Goal: Information Seeking & Learning: Learn about a topic

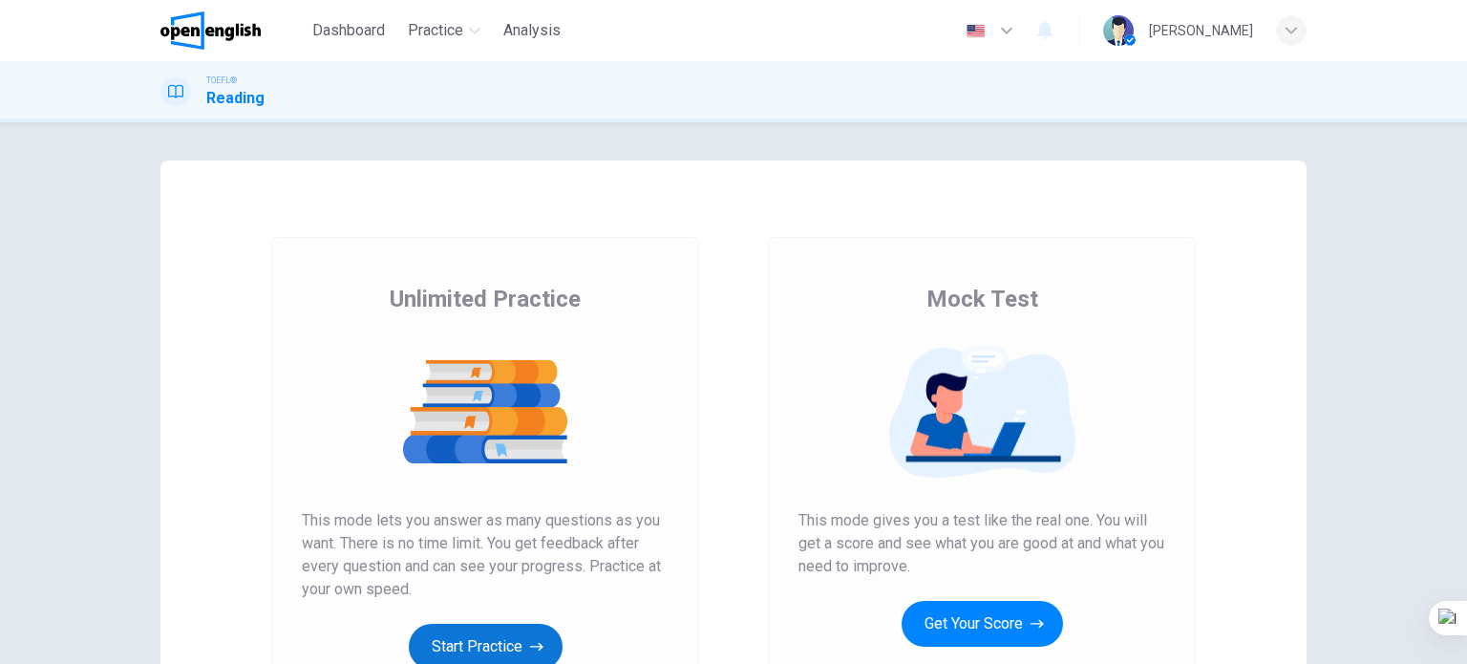
click at [483, 641] on button "Start Practice" at bounding box center [486, 647] width 154 height 46
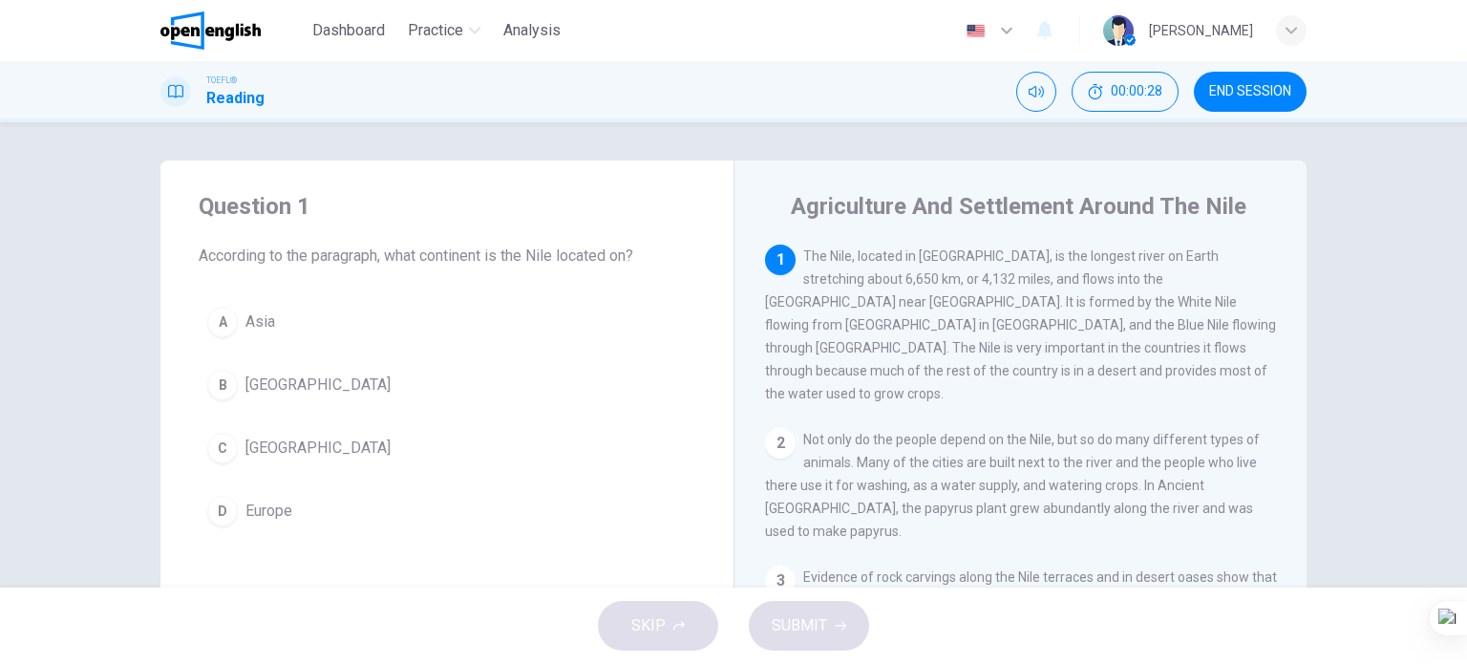
drag, startPoint x: 288, startPoint y: 445, endPoint x: 305, endPoint y: 462, distance: 24.3
click at [287, 445] on button "C Africa" at bounding box center [447, 448] width 497 height 48
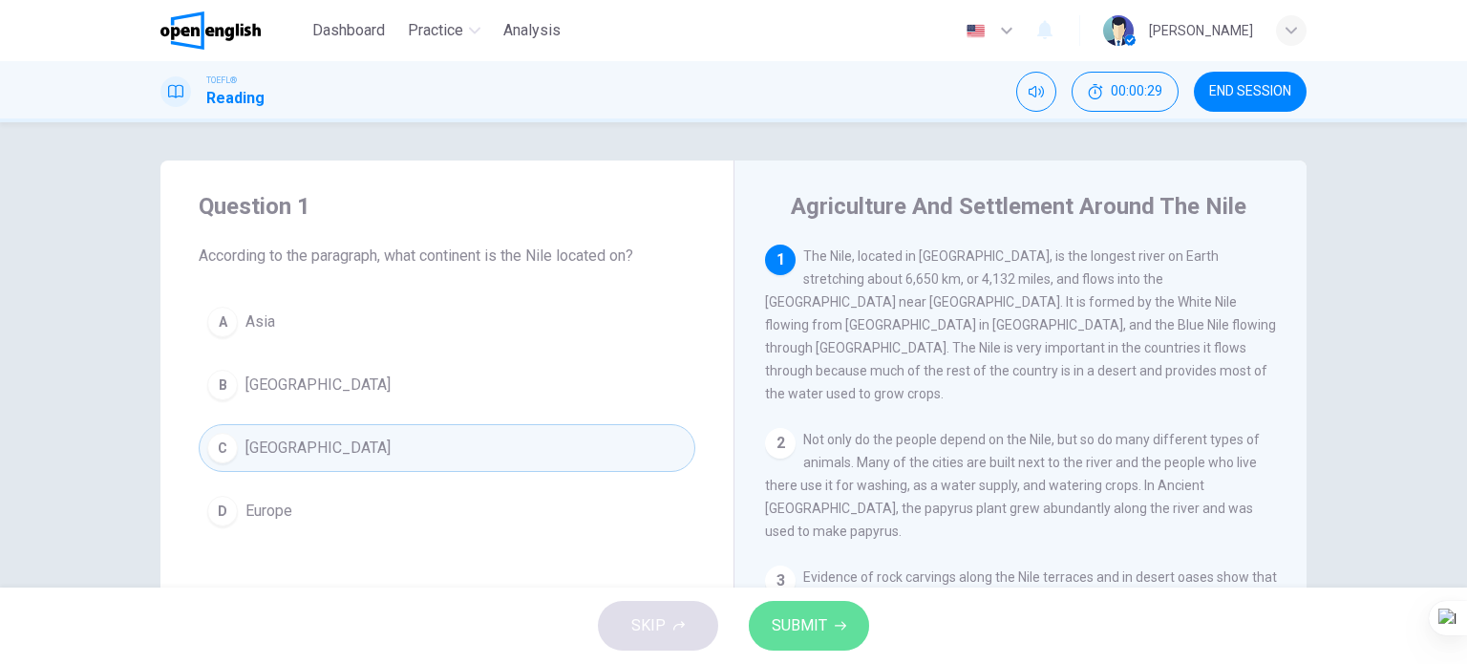
click at [789, 629] on span "SUBMIT" at bounding box center [799, 625] width 55 height 27
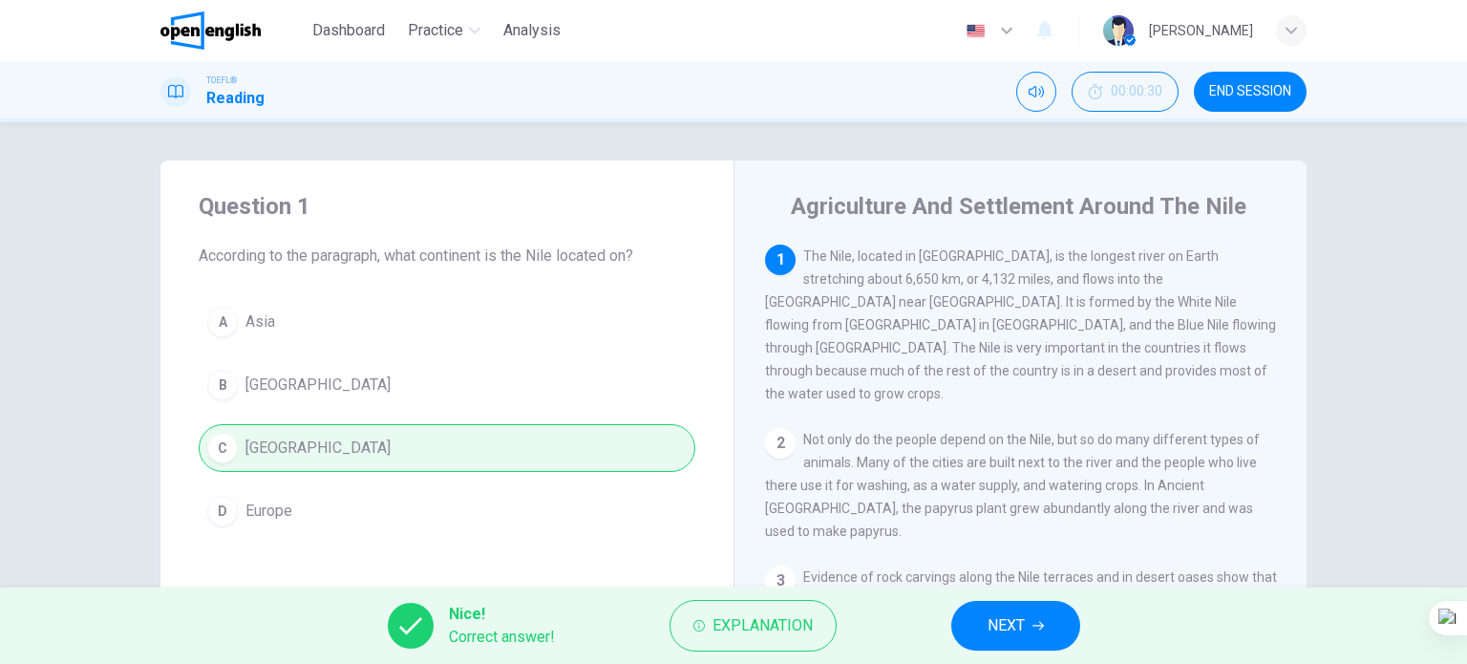
click at [1000, 642] on button "NEXT" at bounding box center [1015, 626] width 129 height 50
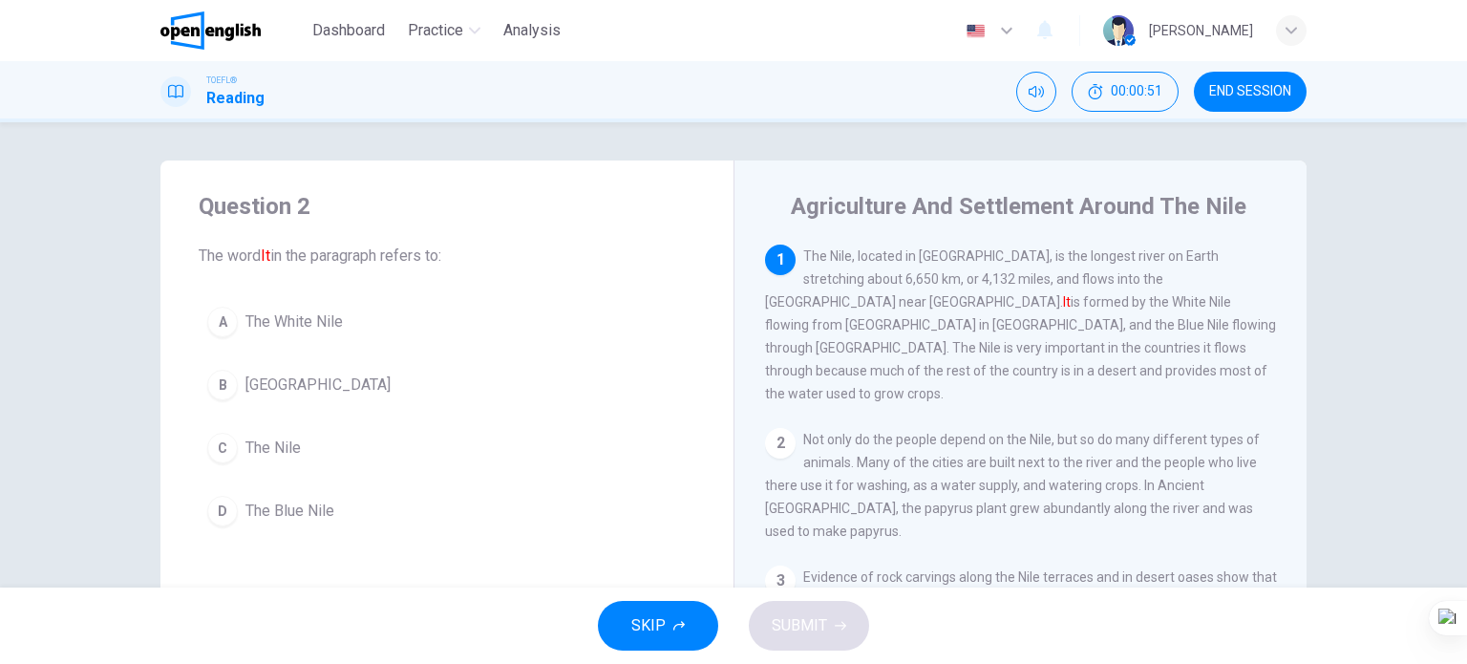
click at [308, 455] on button "C The Nile" at bounding box center [447, 448] width 497 height 48
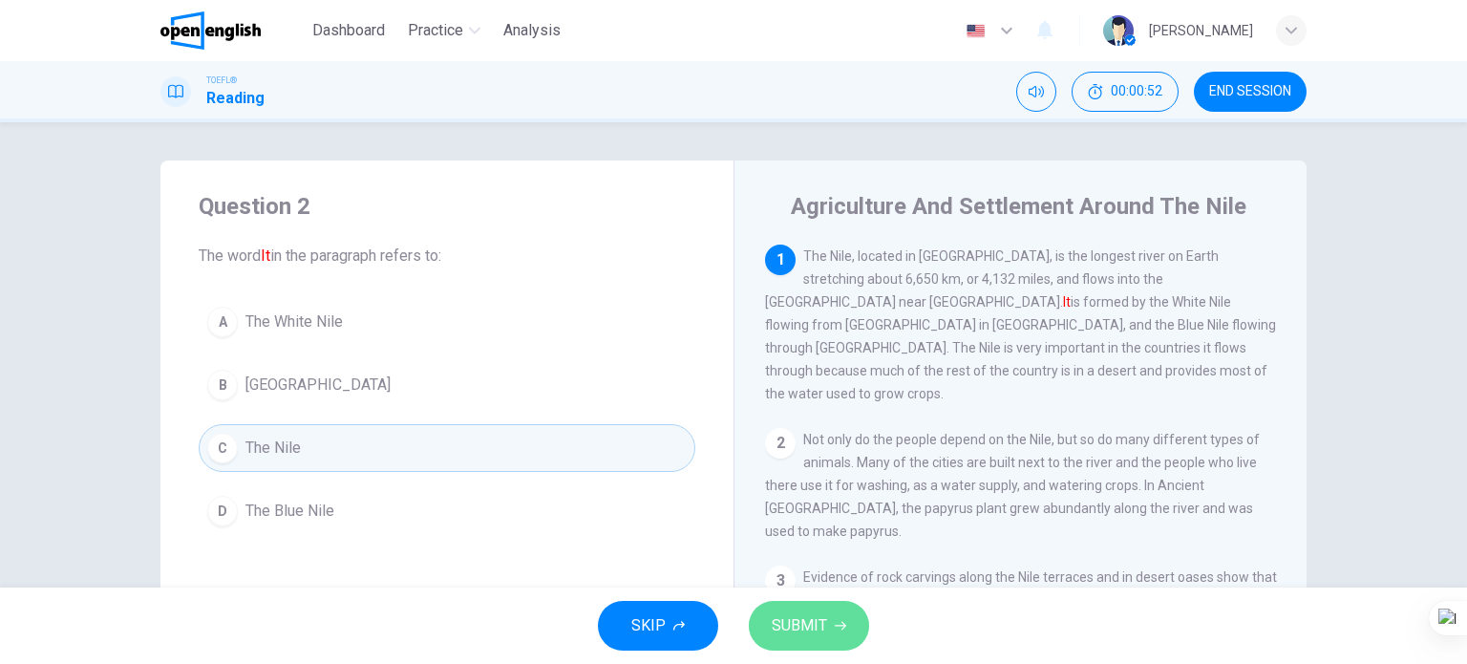
click at [783, 626] on span "SUBMIT" at bounding box center [799, 625] width 55 height 27
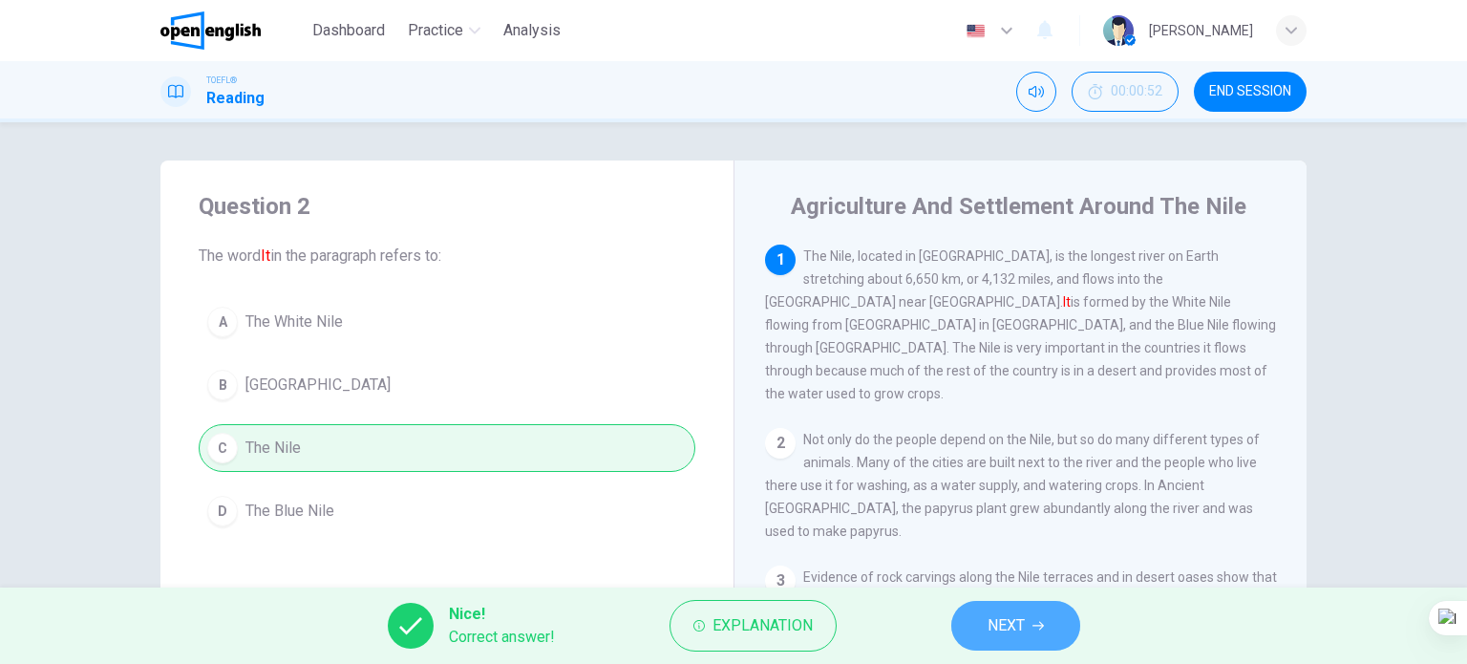
click at [989, 624] on span "NEXT" at bounding box center [1006, 625] width 37 height 27
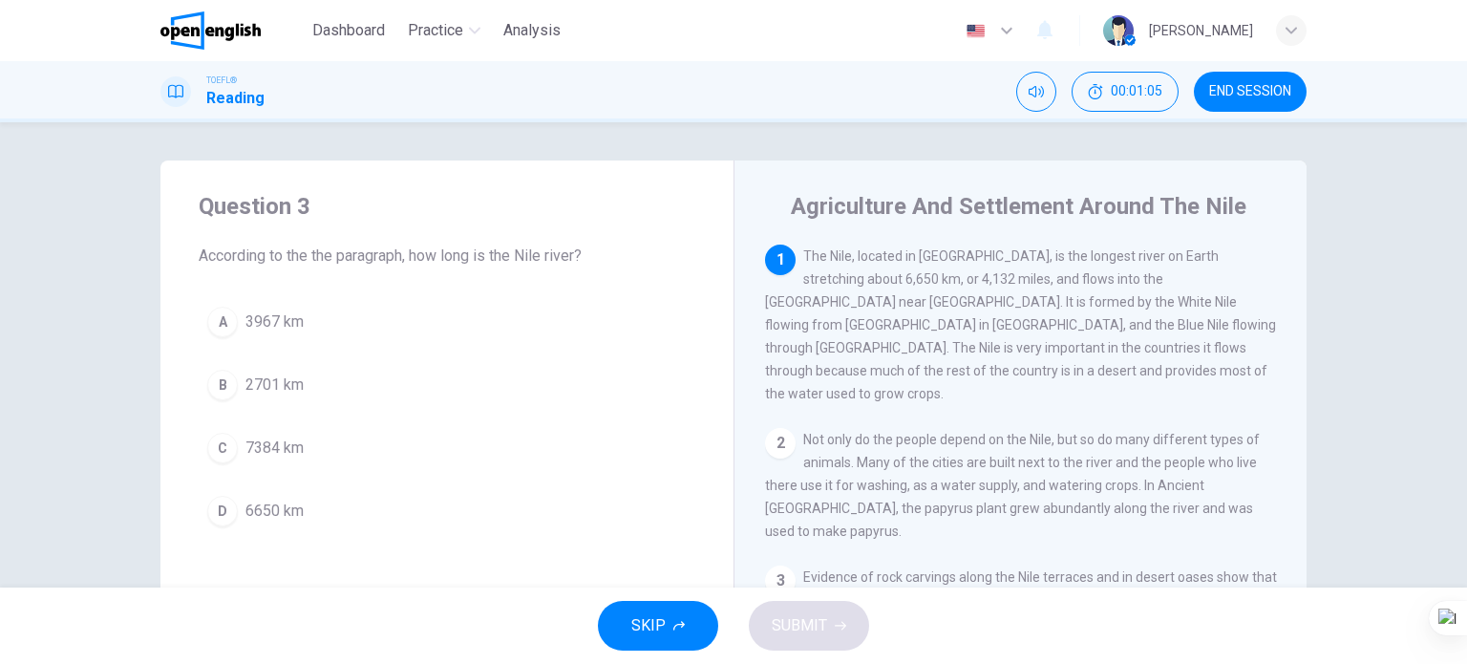
click at [281, 509] on span "6650 km" at bounding box center [275, 511] width 58 height 23
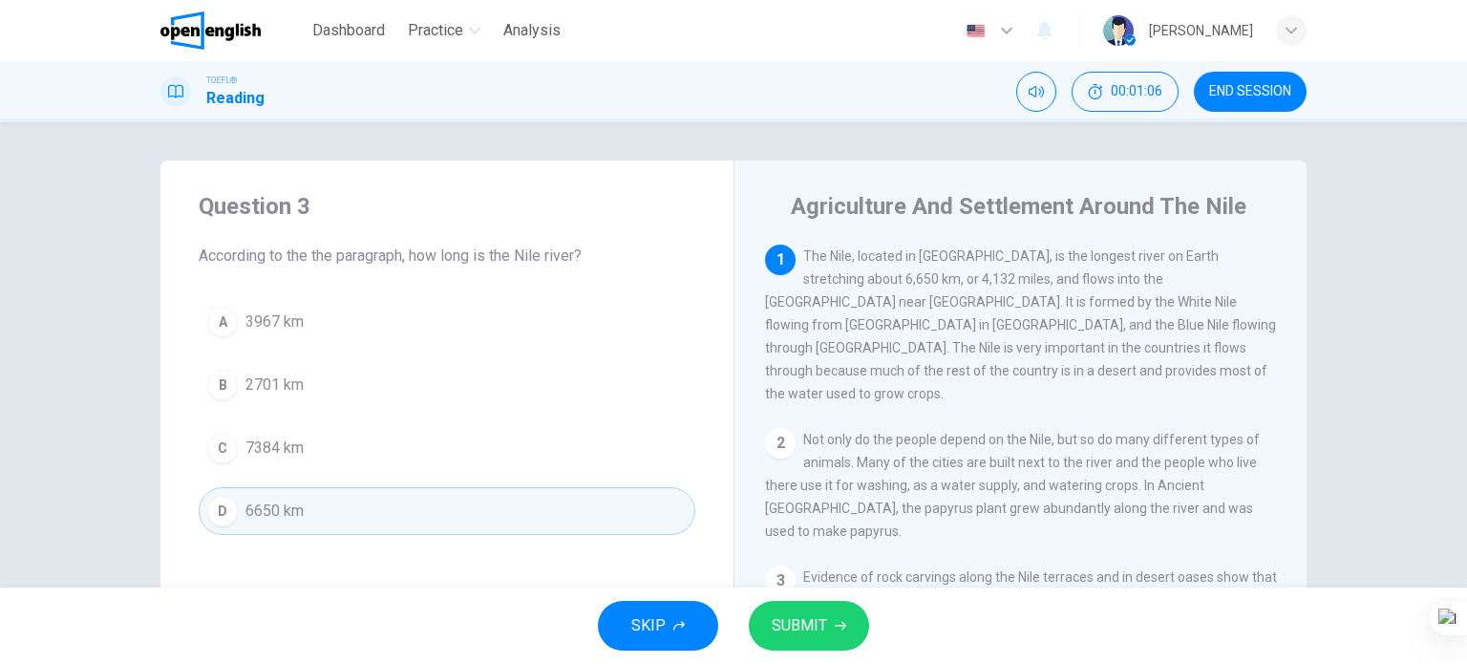
click at [794, 626] on span "SUBMIT" at bounding box center [799, 625] width 55 height 27
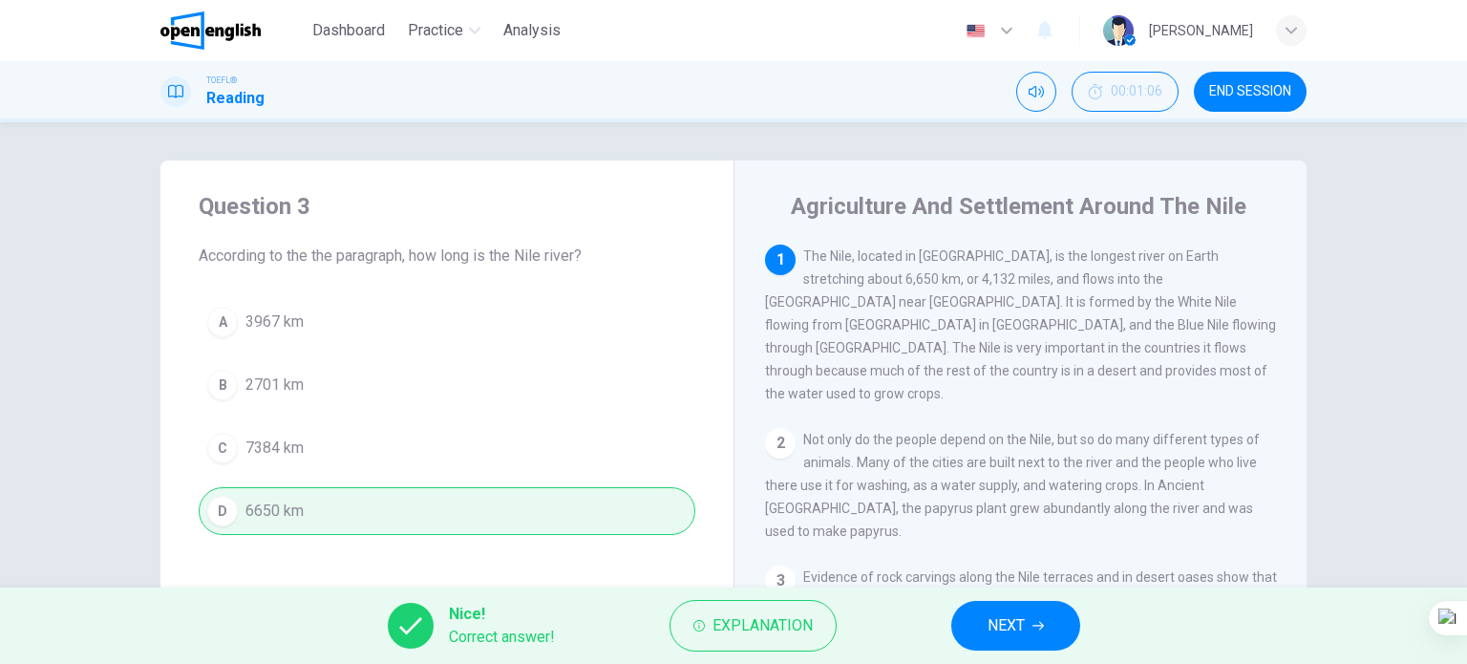
click at [1028, 619] on button "NEXT" at bounding box center [1015, 626] width 129 height 50
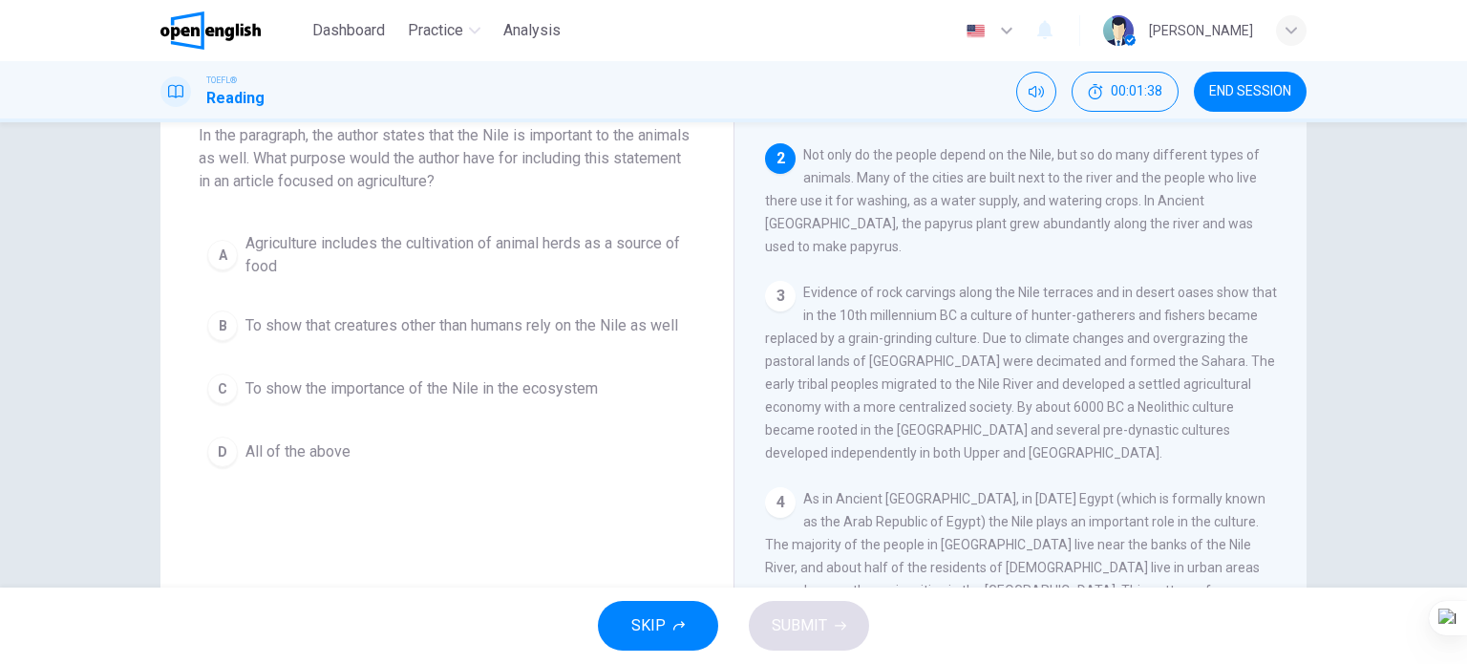
scroll to position [191, 0]
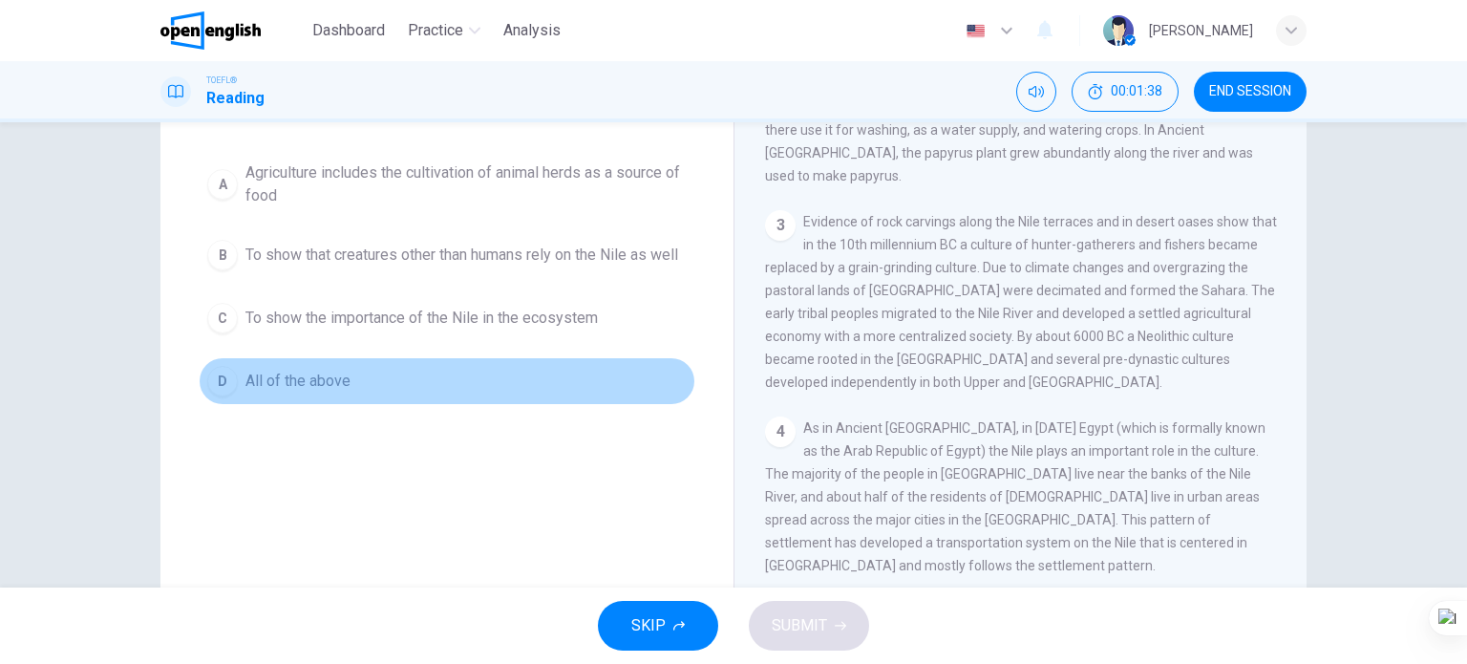
click at [358, 387] on button "D All of the above" at bounding box center [447, 381] width 497 height 48
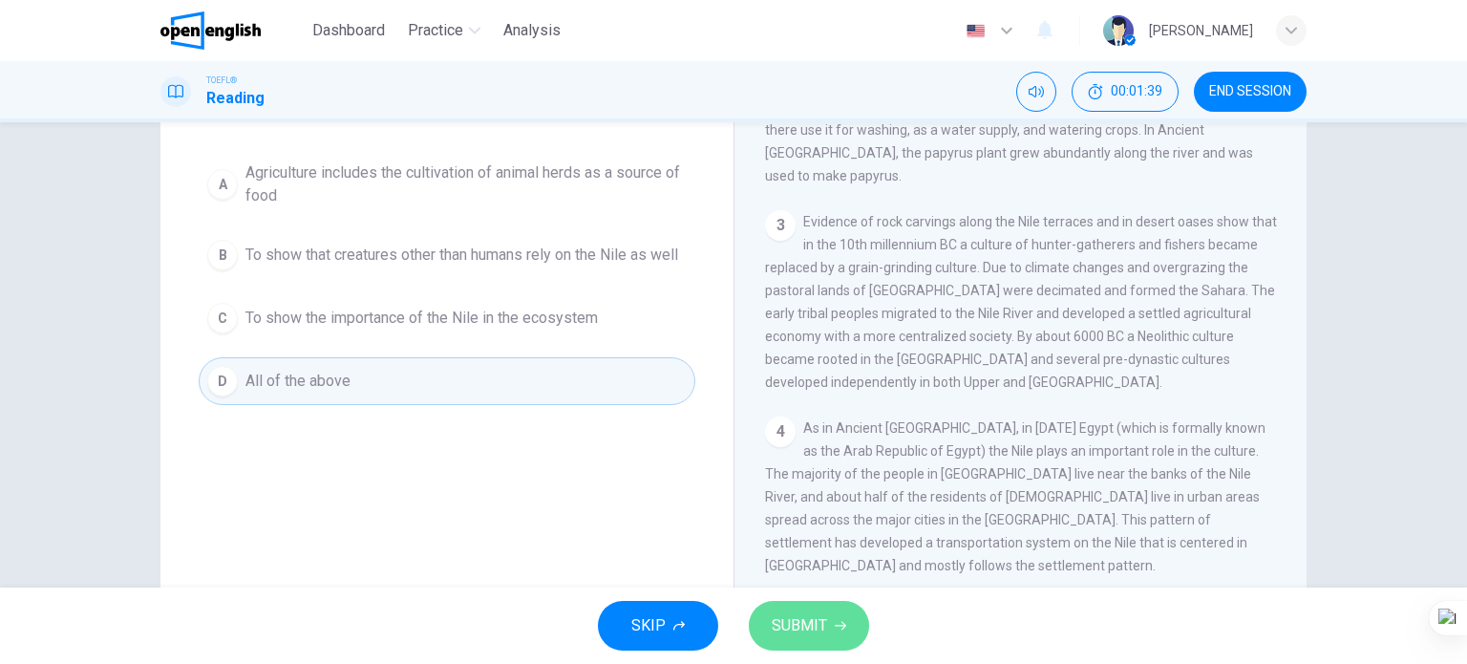
click at [789, 623] on span "SUBMIT" at bounding box center [799, 625] width 55 height 27
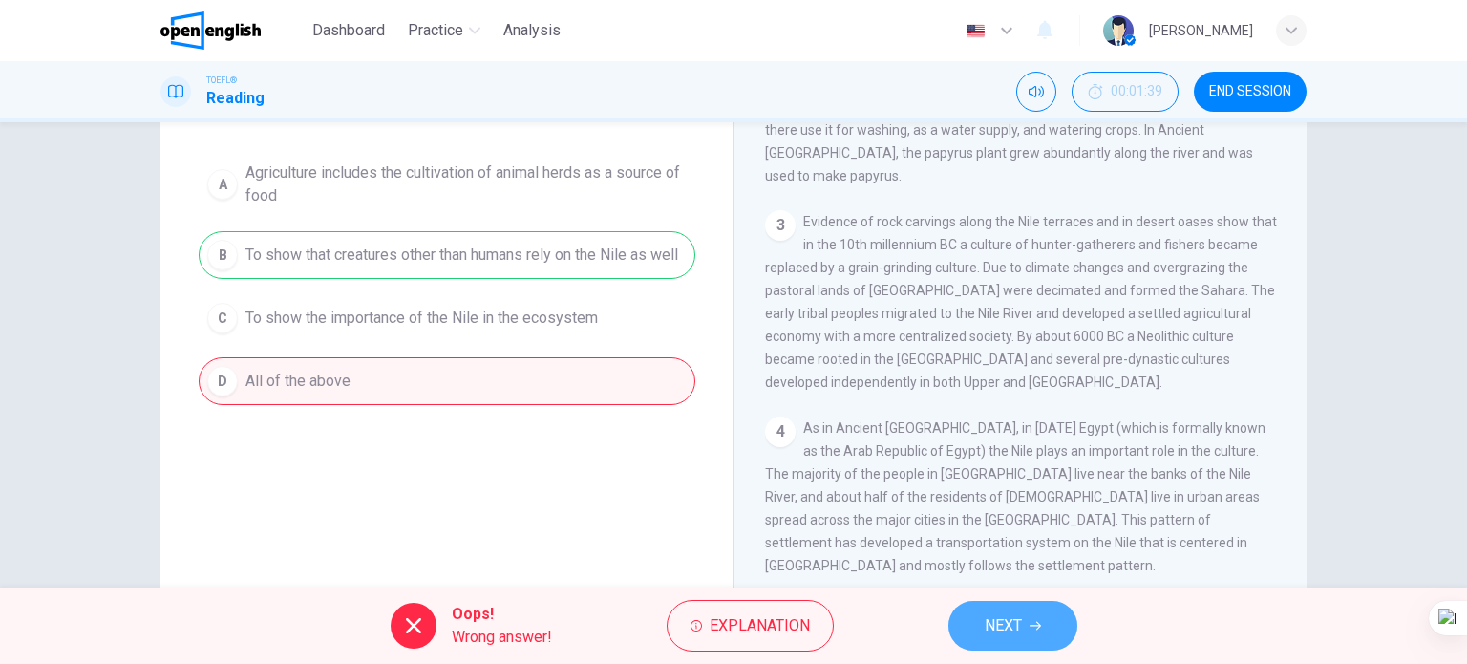
click at [998, 630] on span "NEXT" at bounding box center [1003, 625] width 37 height 27
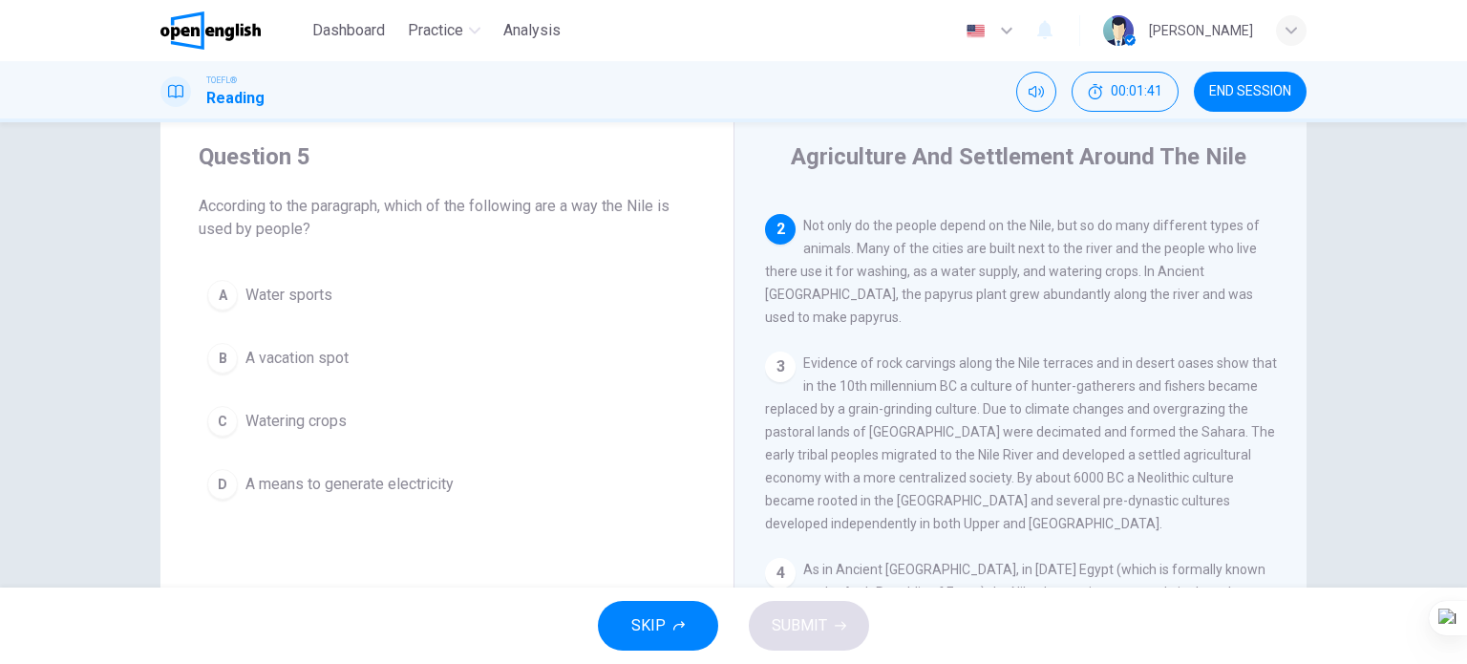
scroll to position [96, 0]
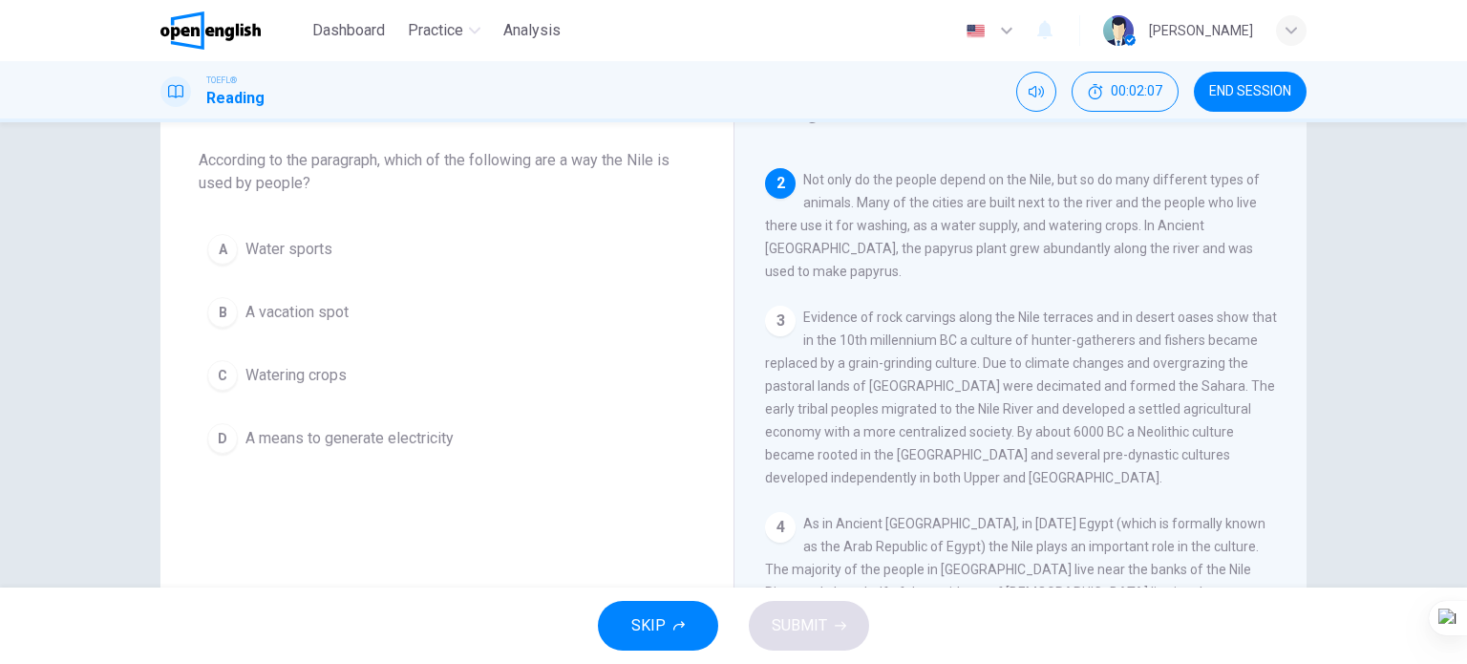
click at [327, 377] on span "Watering crops" at bounding box center [296, 375] width 101 height 23
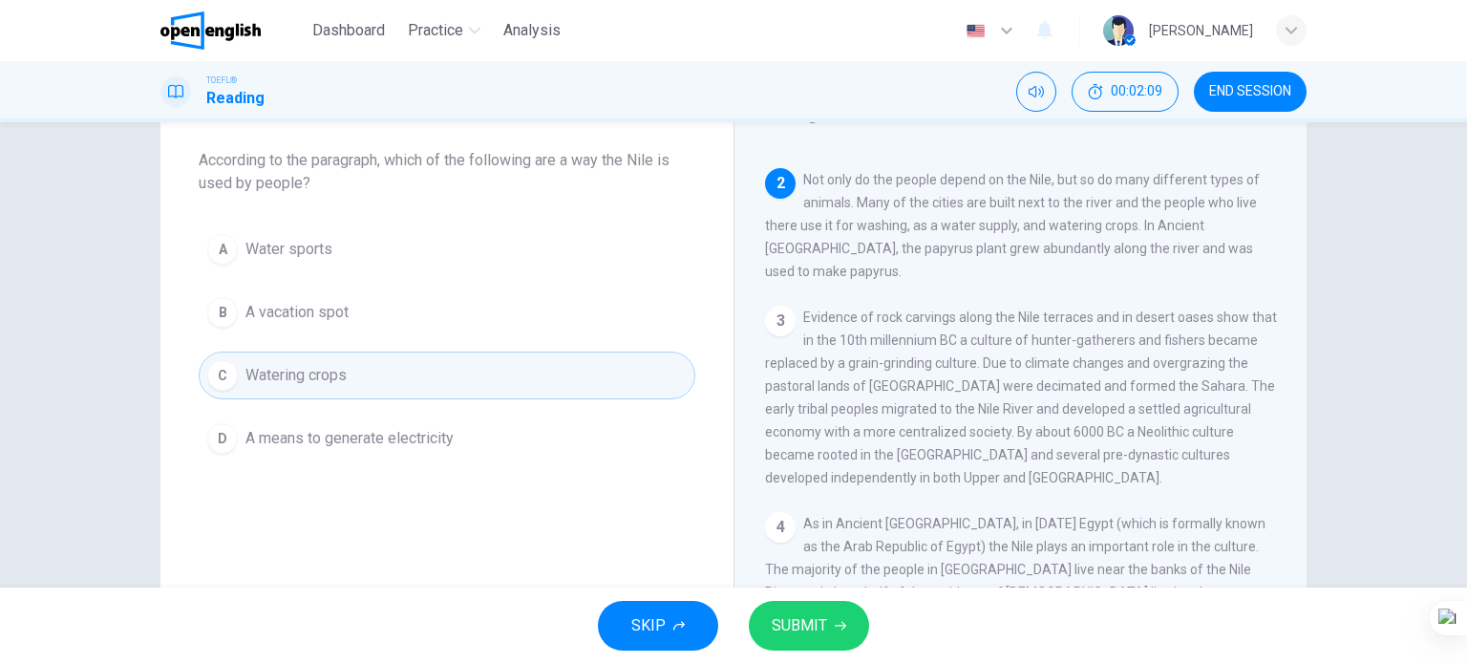
click at [803, 642] on button "SUBMIT" at bounding box center [809, 626] width 120 height 50
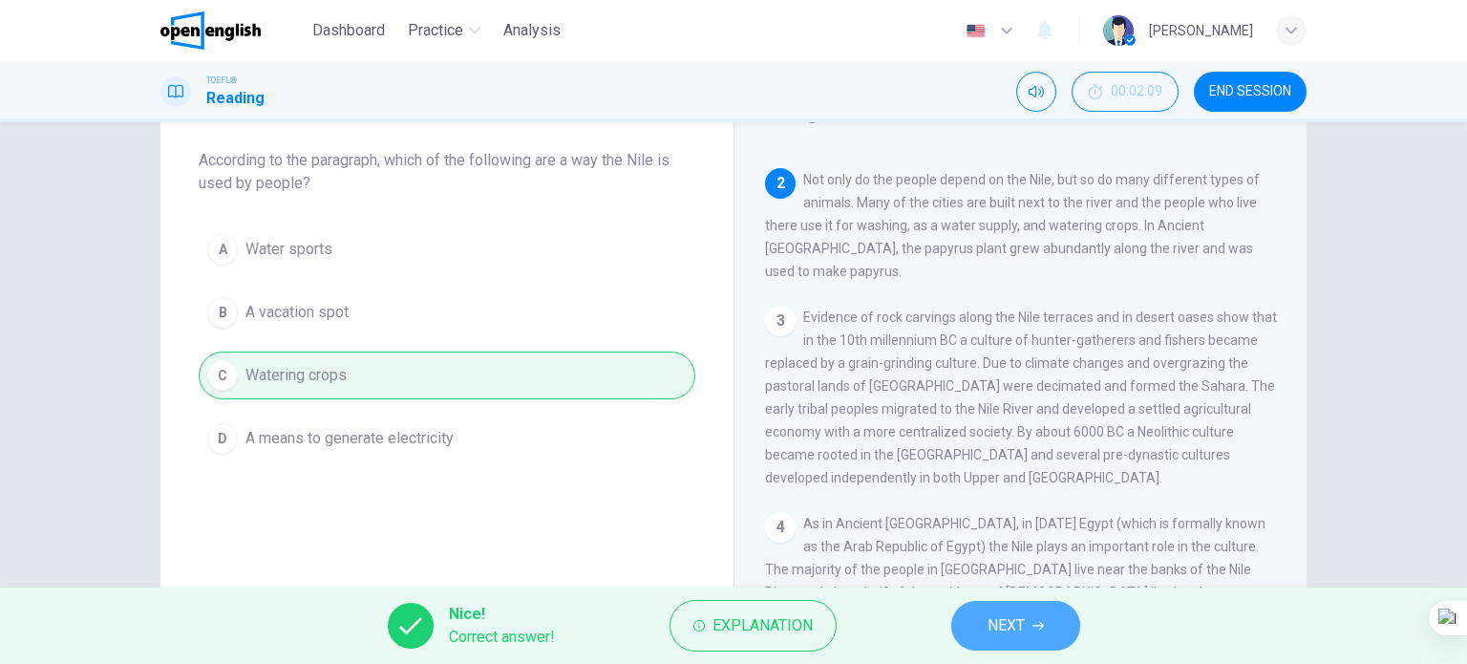
click at [1005, 626] on span "NEXT" at bounding box center [1006, 625] width 37 height 27
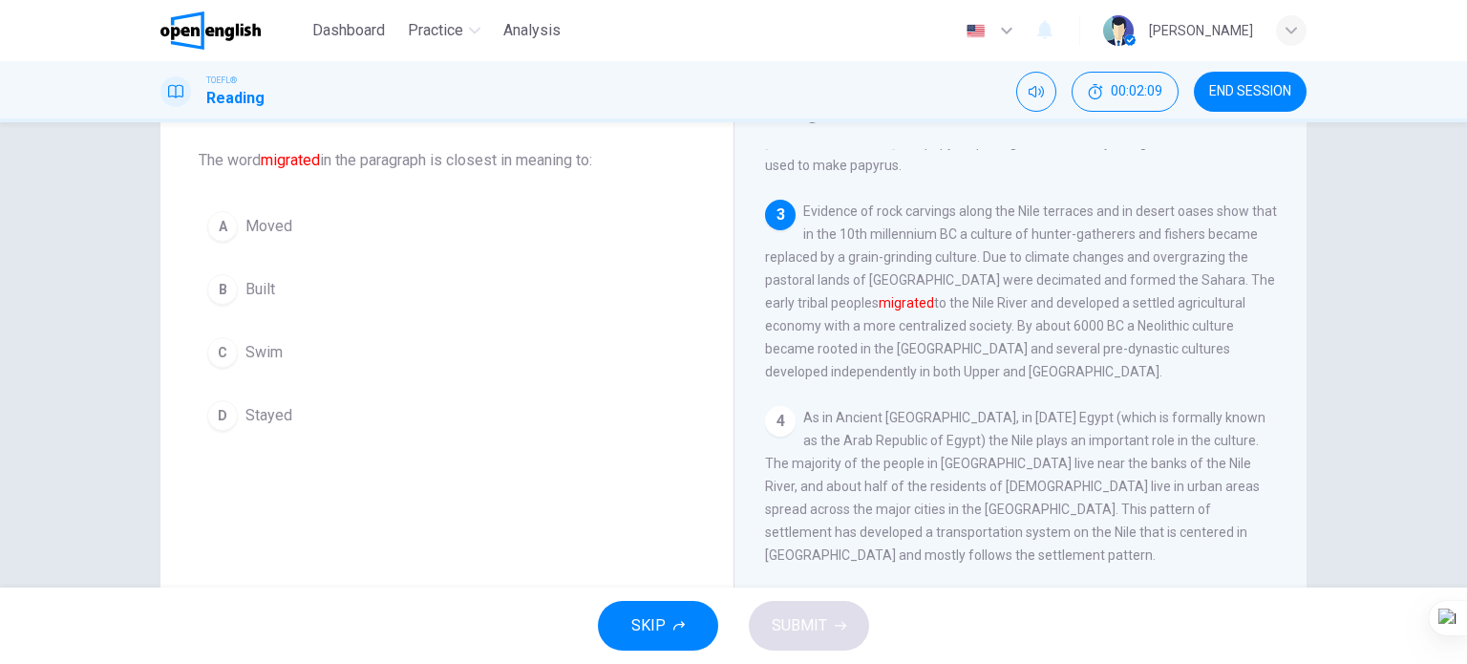
scroll to position [275, 0]
click at [274, 224] on span "Moved" at bounding box center [269, 226] width 47 height 23
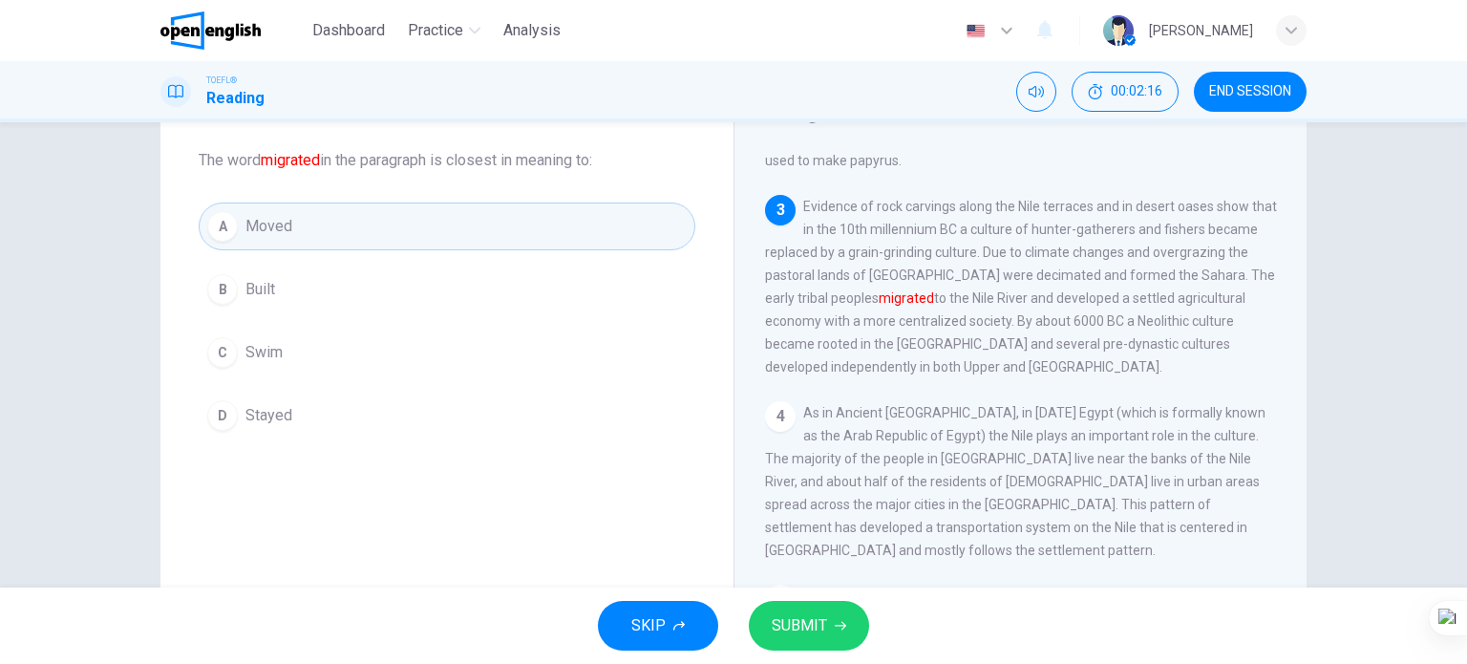
click at [812, 632] on span "SUBMIT" at bounding box center [799, 625] width 55 height 27
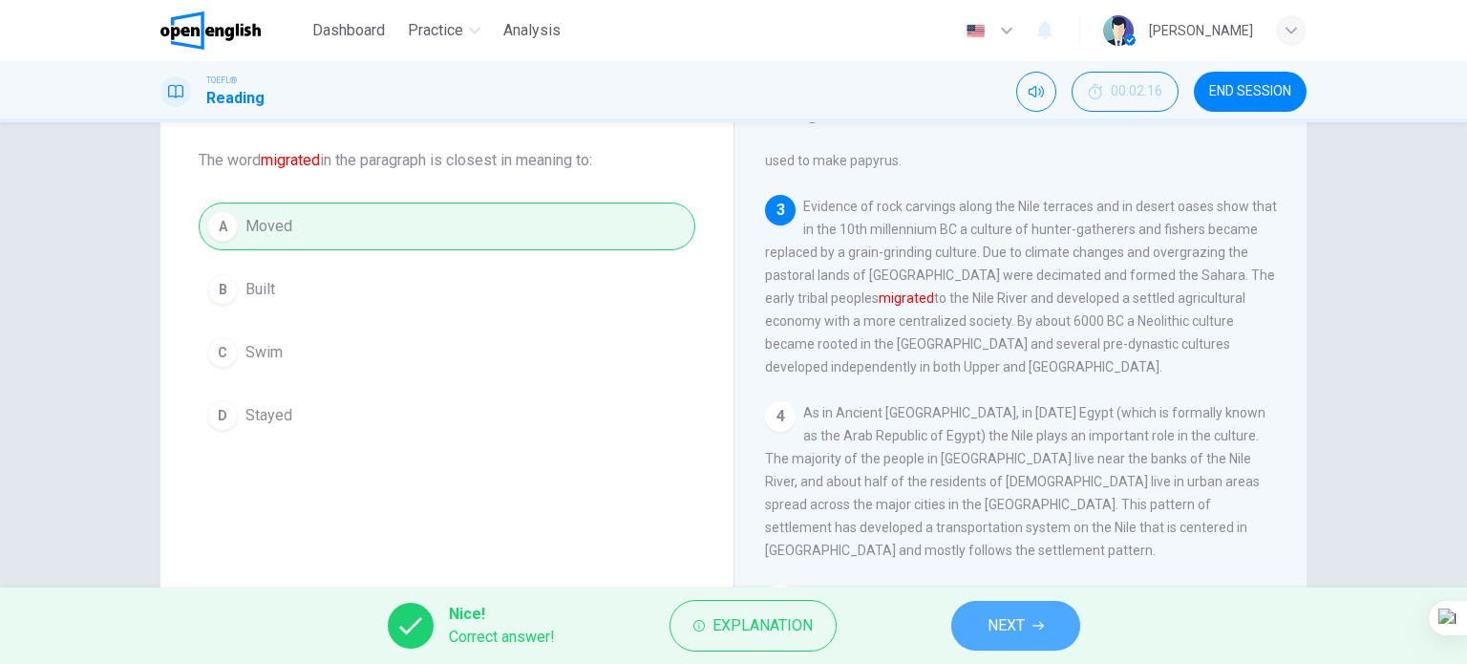
click at [1015, 638] on span "NEXT" at bounding box center [1006, 625] width 37 height 27
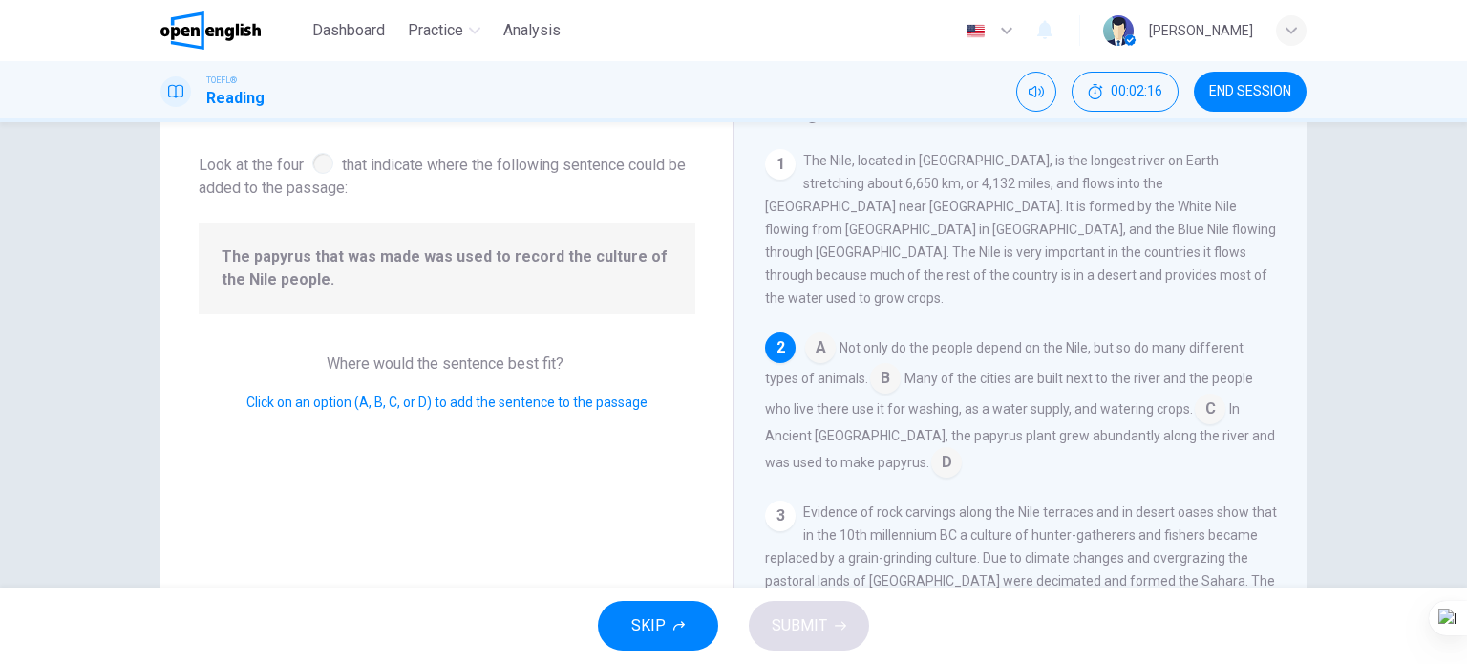
scroll to position [164, 0]
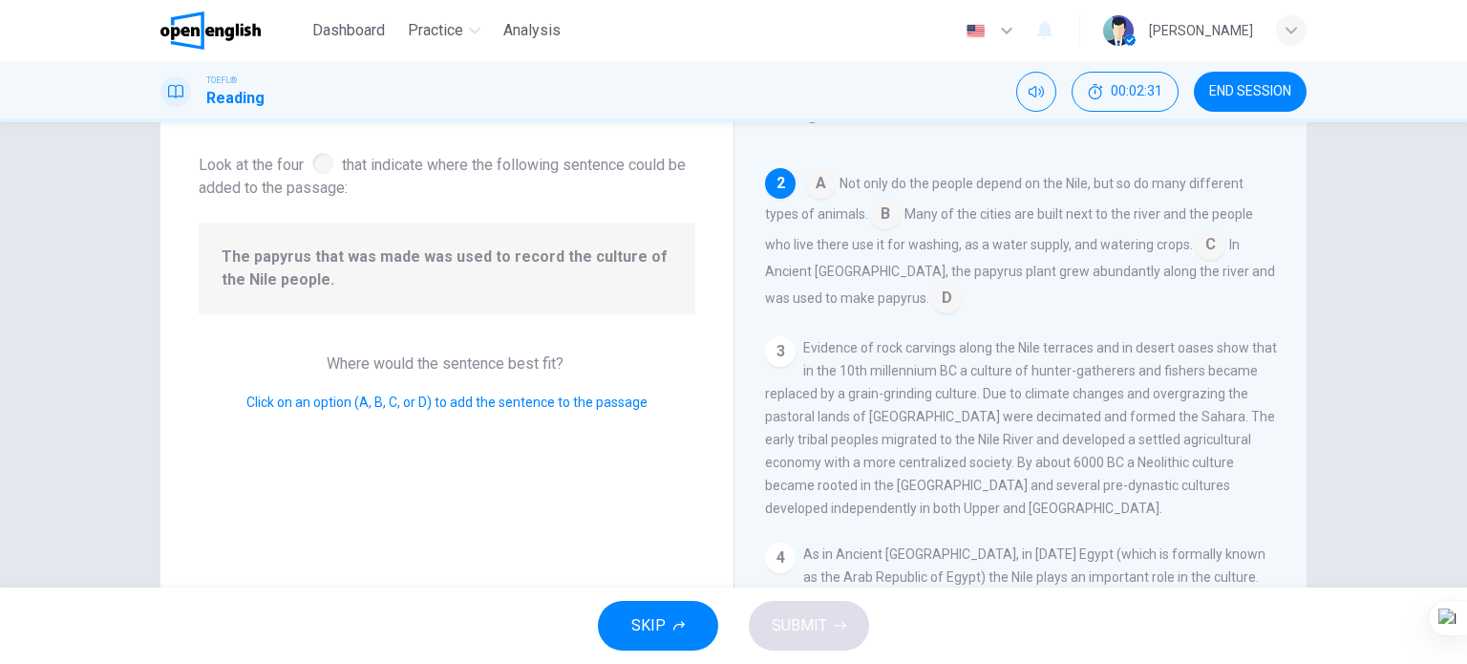
click at [931, 285] on input at bounding box center [946, 300] width 31 height 31
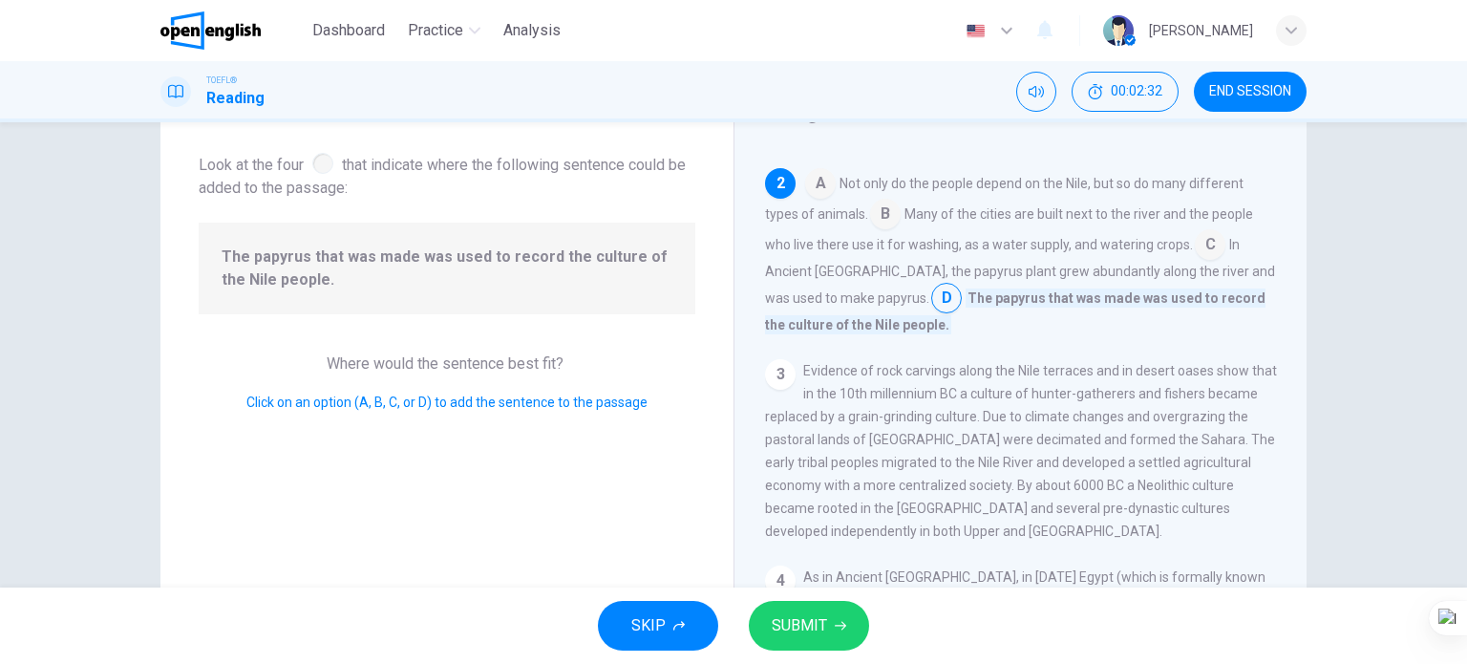
click at [834, 613] on button "SUBMIT" at bounding box center [809, 626] width 120 height 50
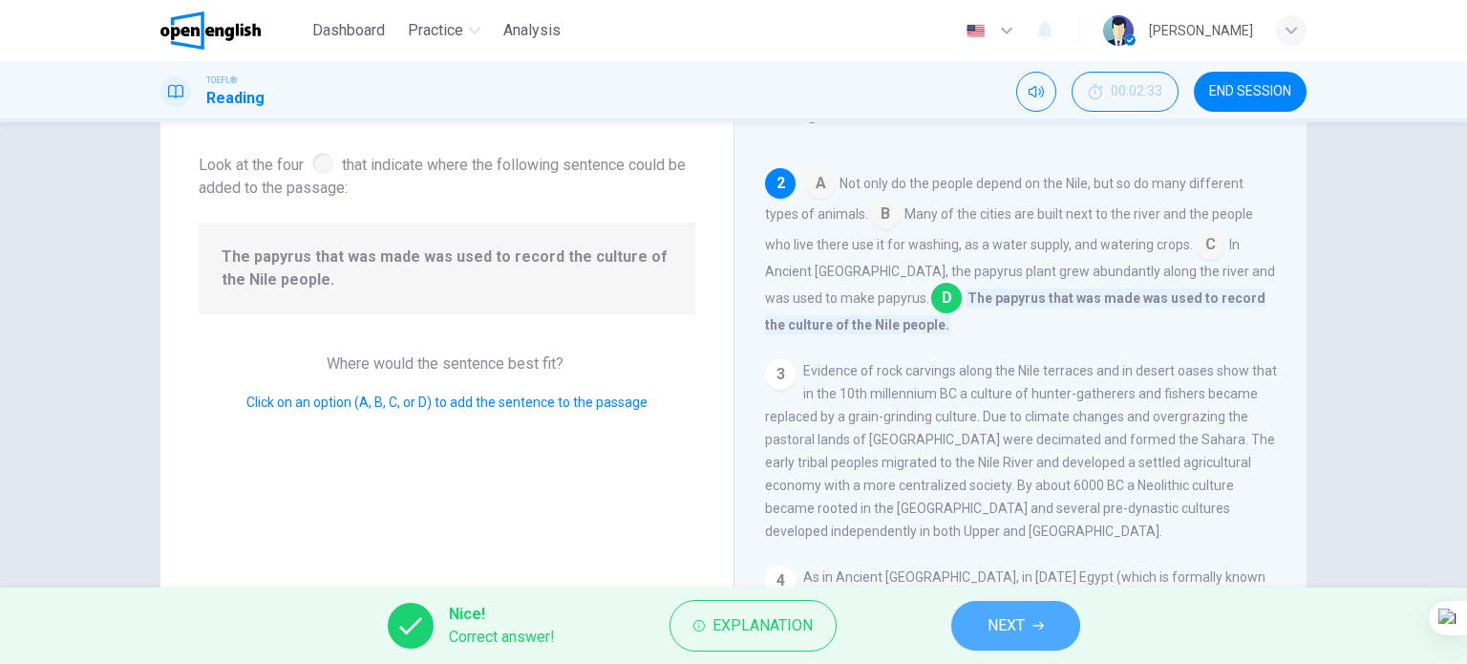
click at [1027, 607] on button "NEXT" at bounding box center [1015, 626] width 129 height 50
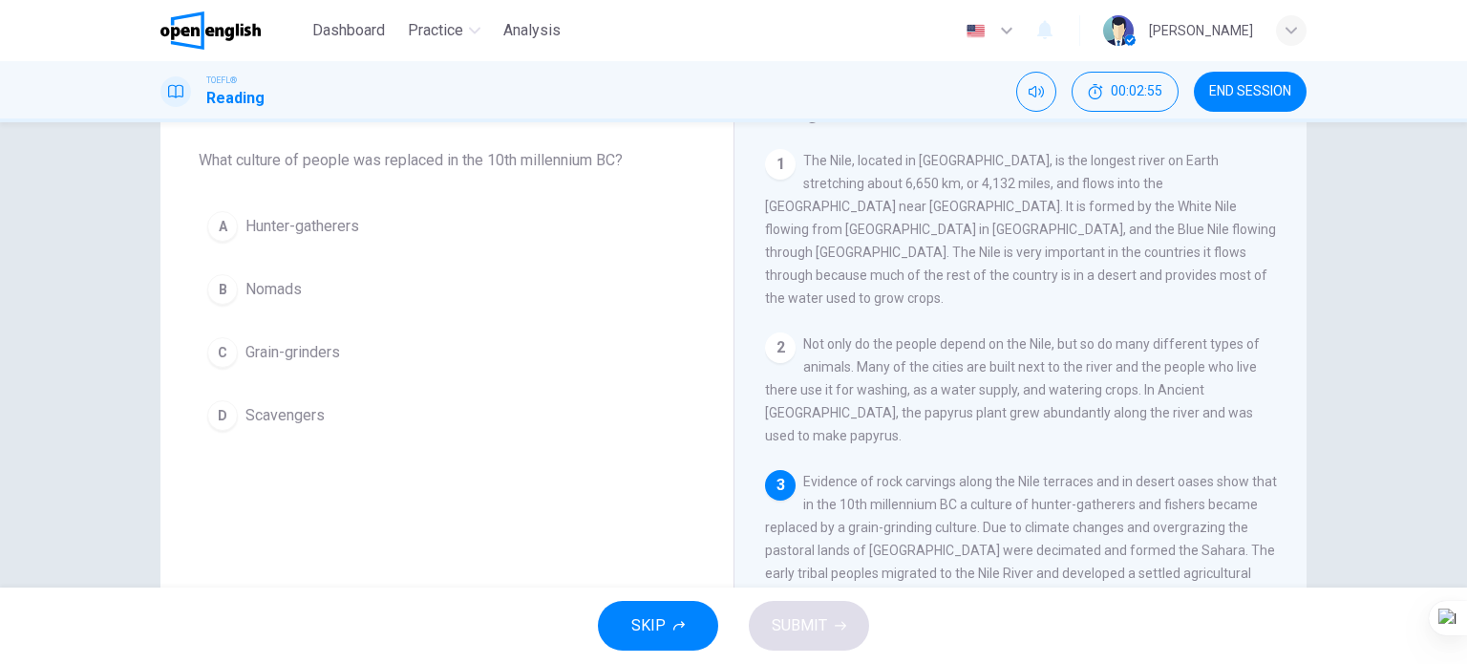
scroll to position [0, 0]
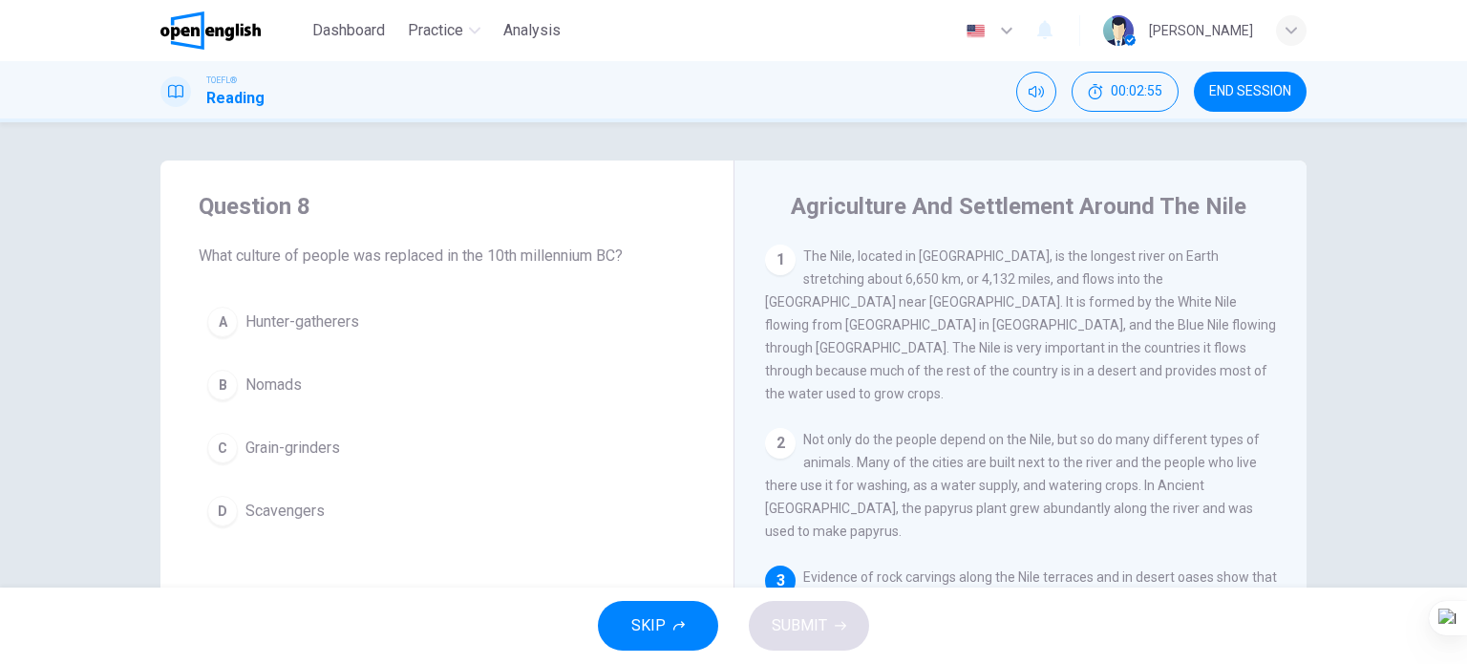
click at [359, 327] on button "A Hunter-gatherers" at bounding box center [447, 322] width 497 height 48
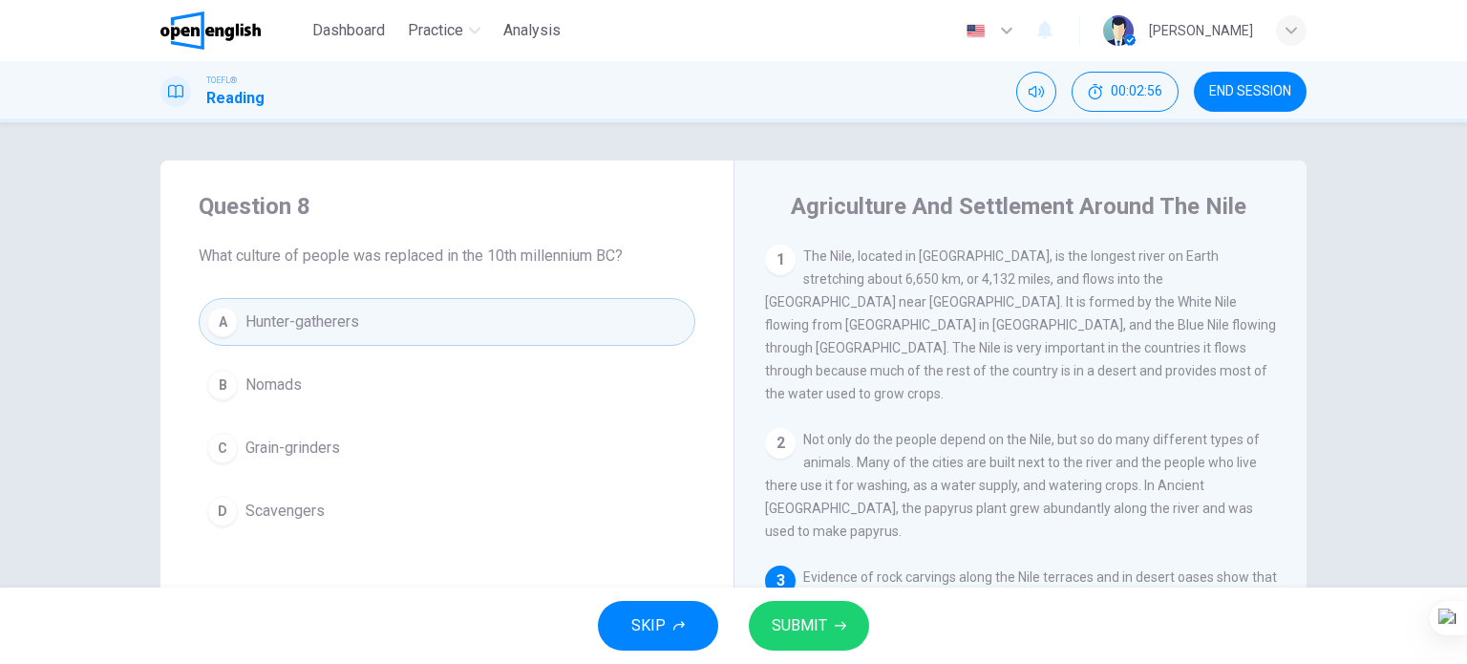
click at [816, 634] on span "SUBMIT" at bounding box center [799, 625] width 55 height 27
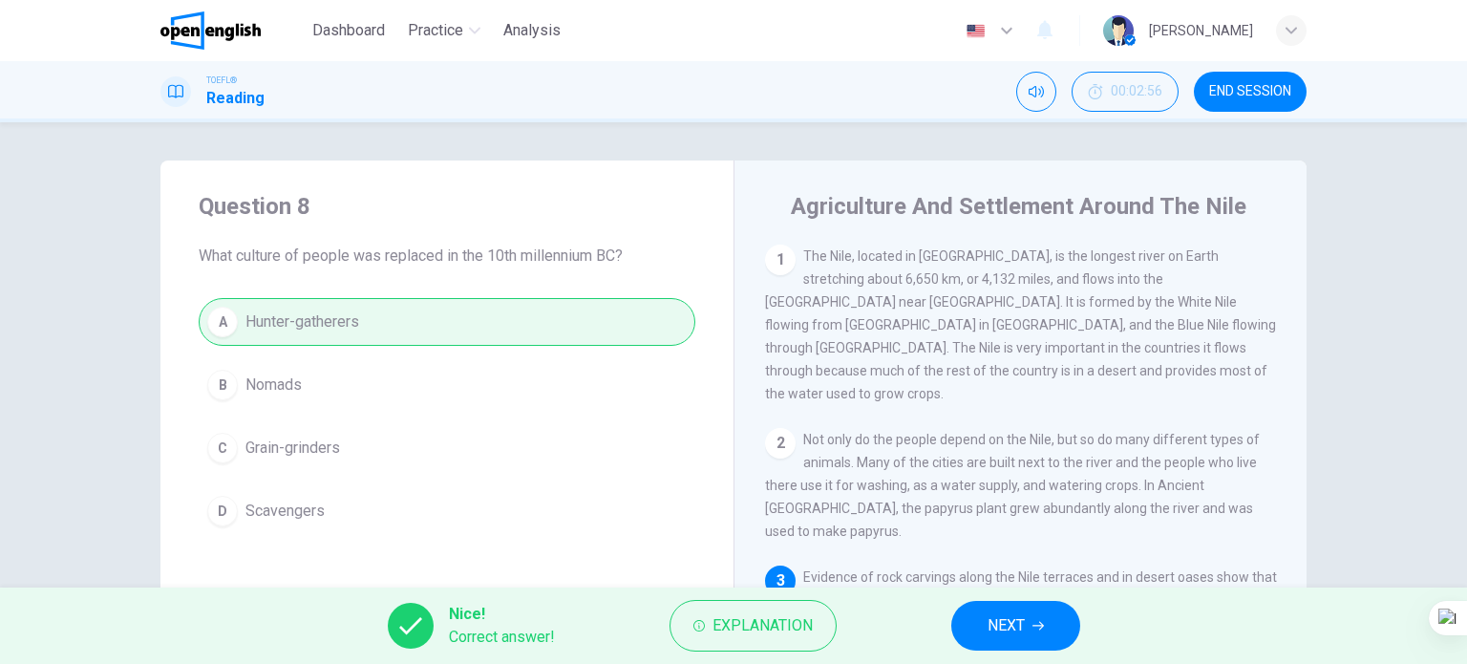
click at [1019, 635] on span "NEXT" at bounding box center [1006, 625] width 37 height 27
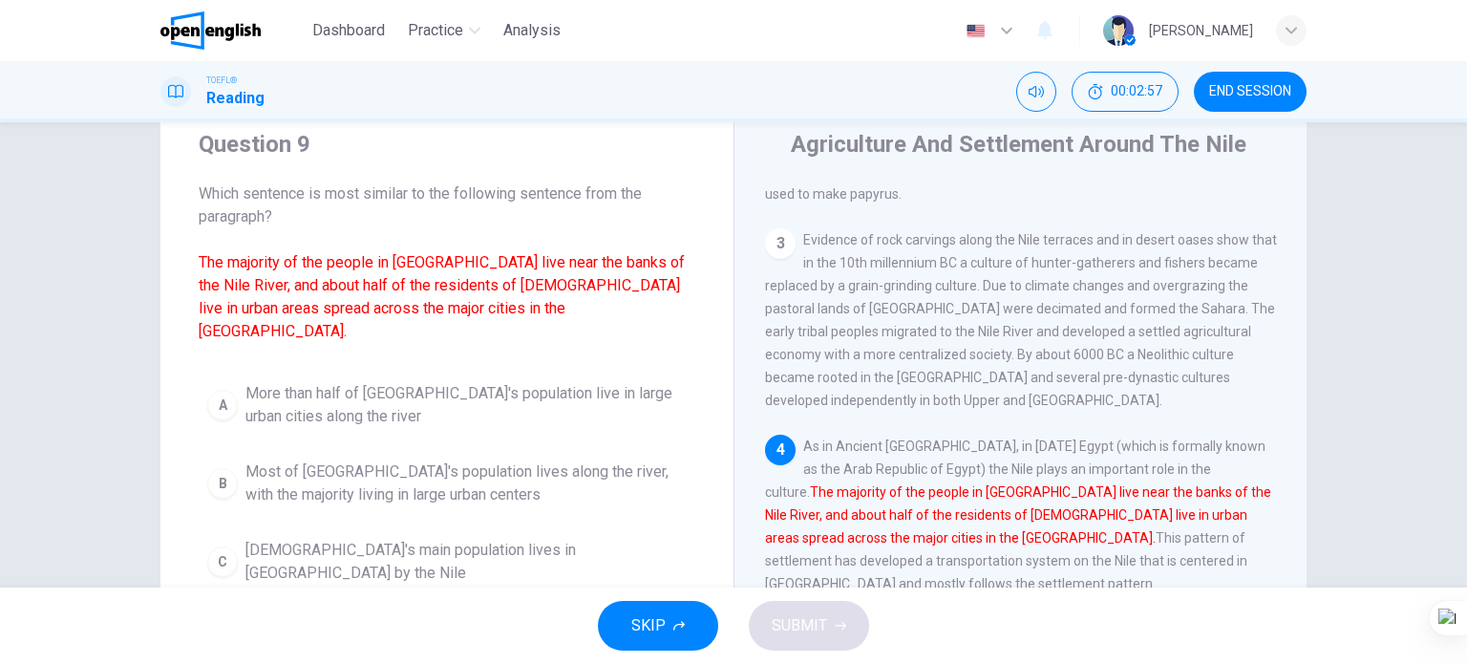
scroll to position [96, 0]
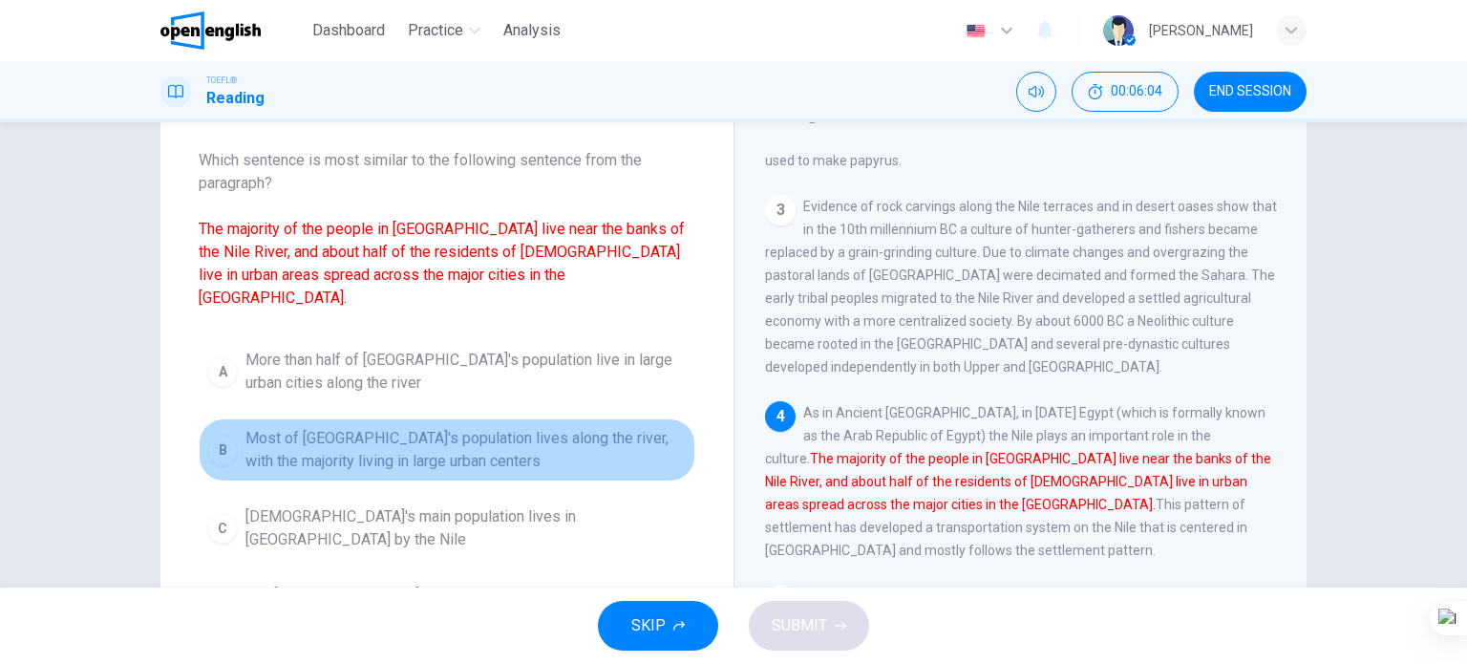
click at [566, 427] on span "Most of [GEOGRAPHIC_DATA]'s population lives along the river, with the majority…" at bounding box center [466, 450] width 441 height 46
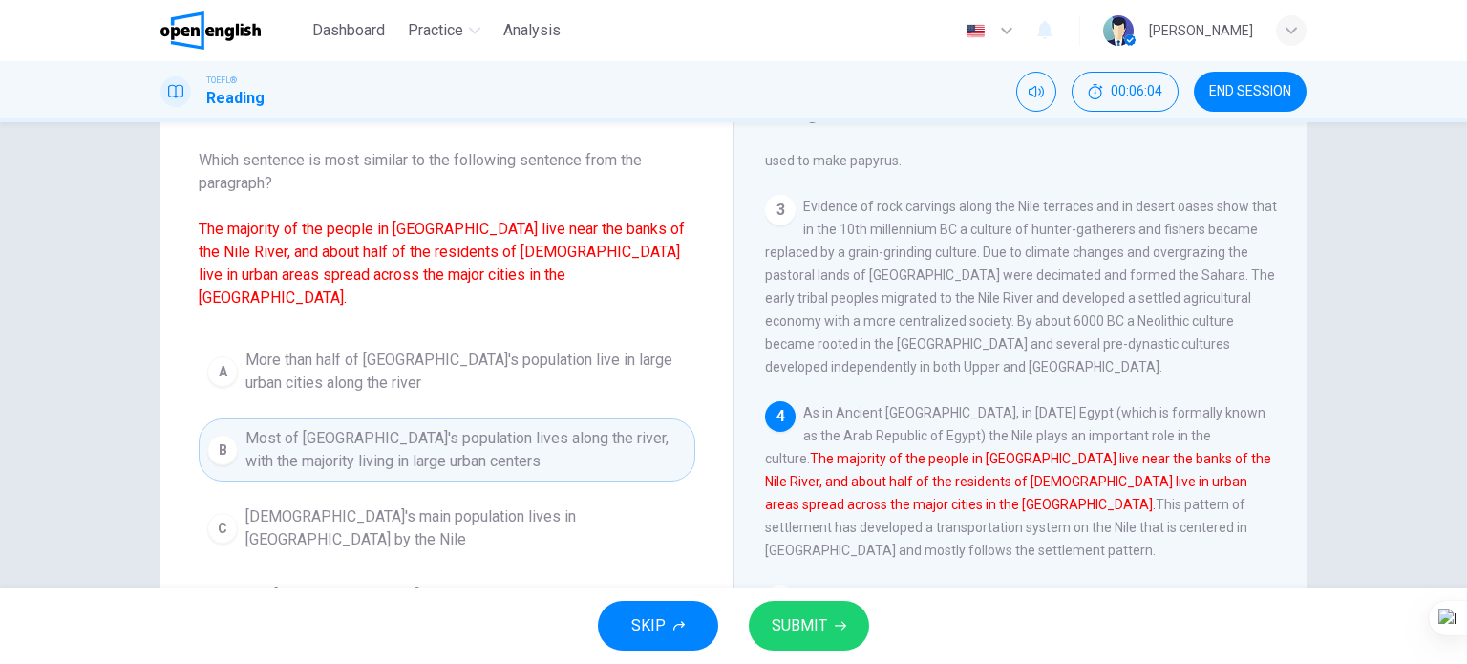
click at [790, 612] on span "SUBMIT" at bounding box center [799, 625] width 55 height 27
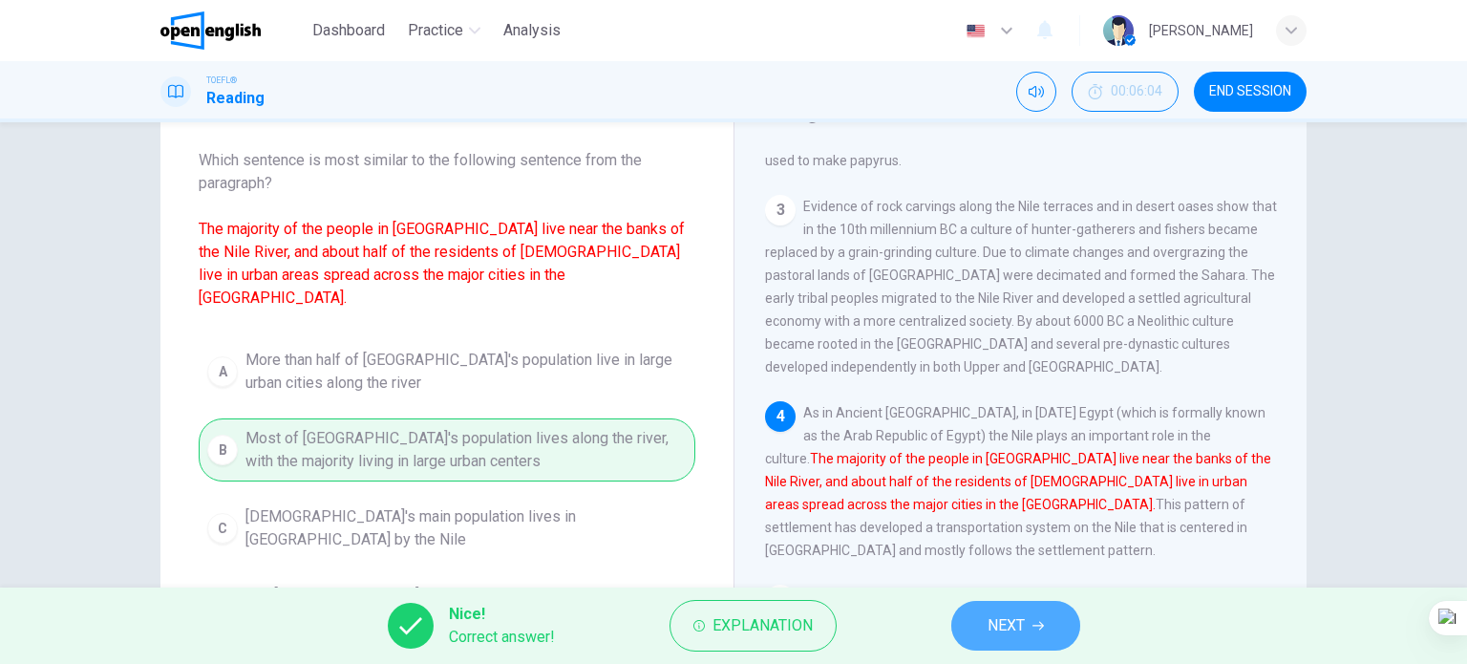
click at [998, 636] on span "NEXT" at bounding box center [1006, 625] width 37 height 27
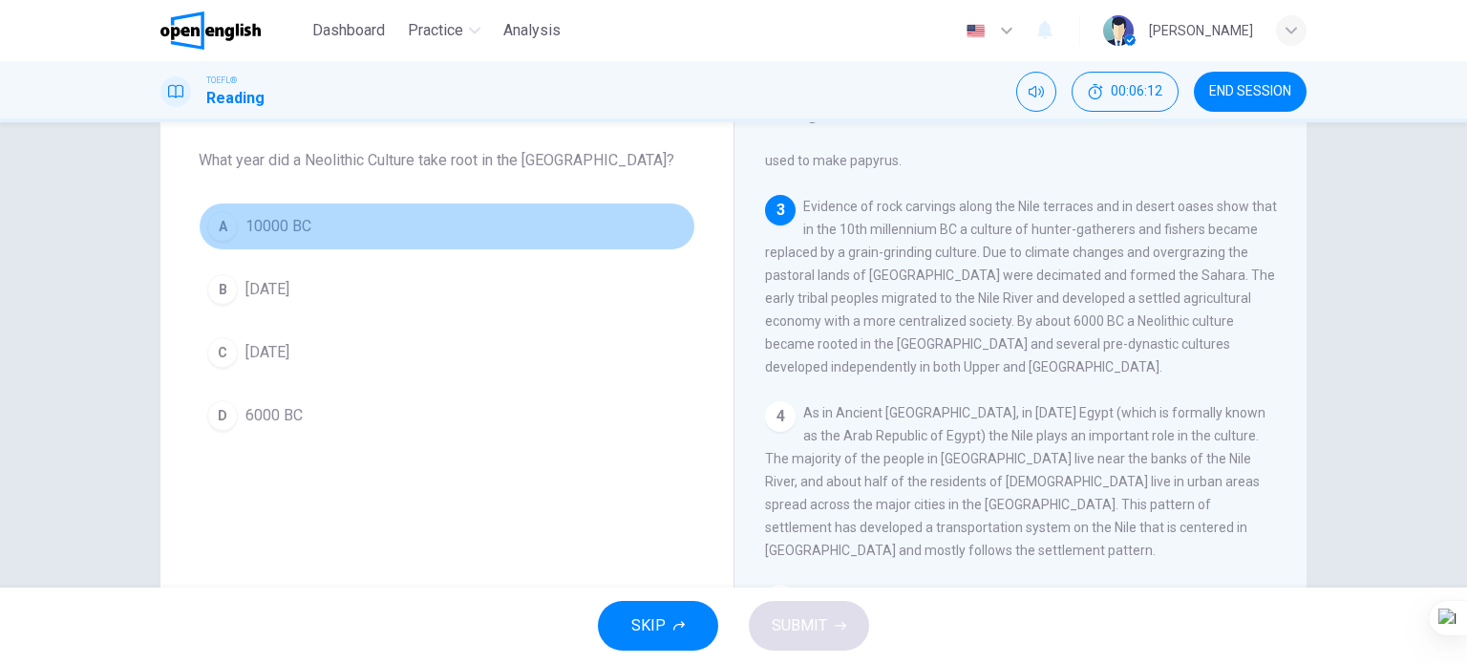
click at [308, 230] on button "A 10000 BC" at bounding box center [447, 227] width 497 height 48
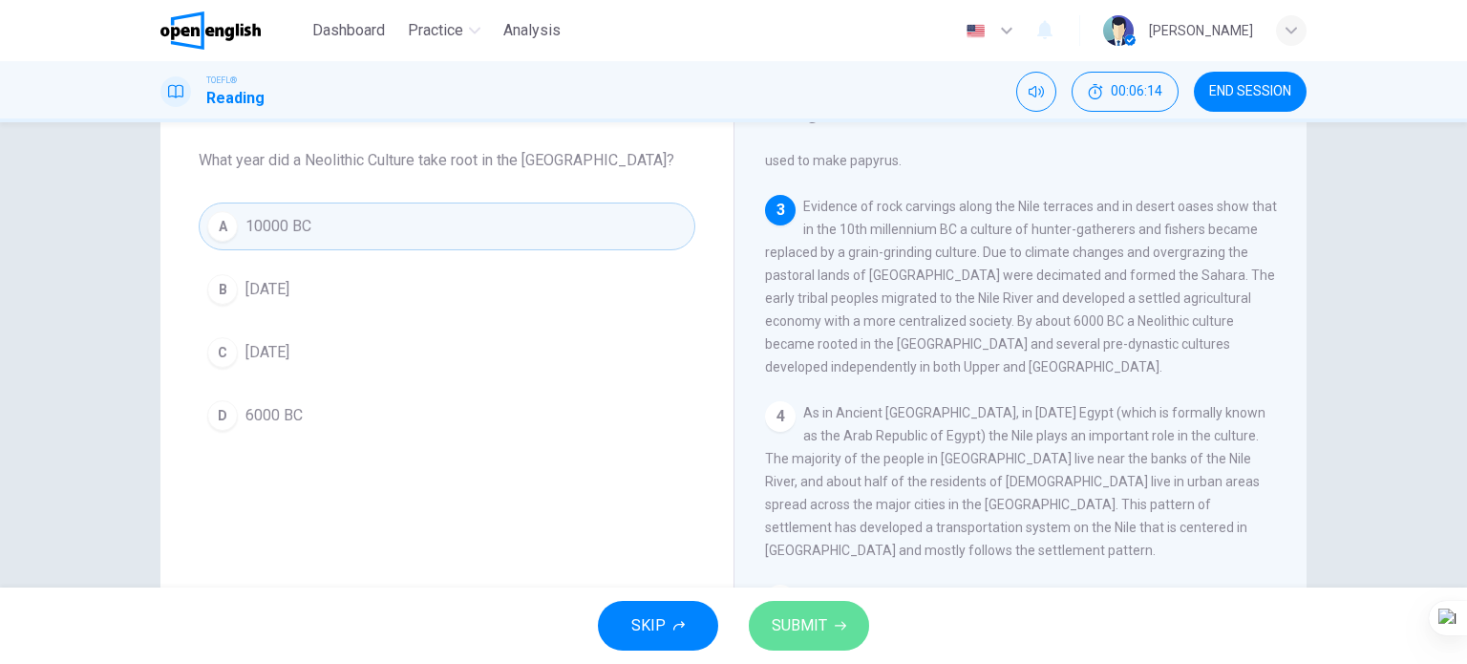
click at [778, 627] on span "SUBMIT" at bounding box center [799, 625] width 55 height 27
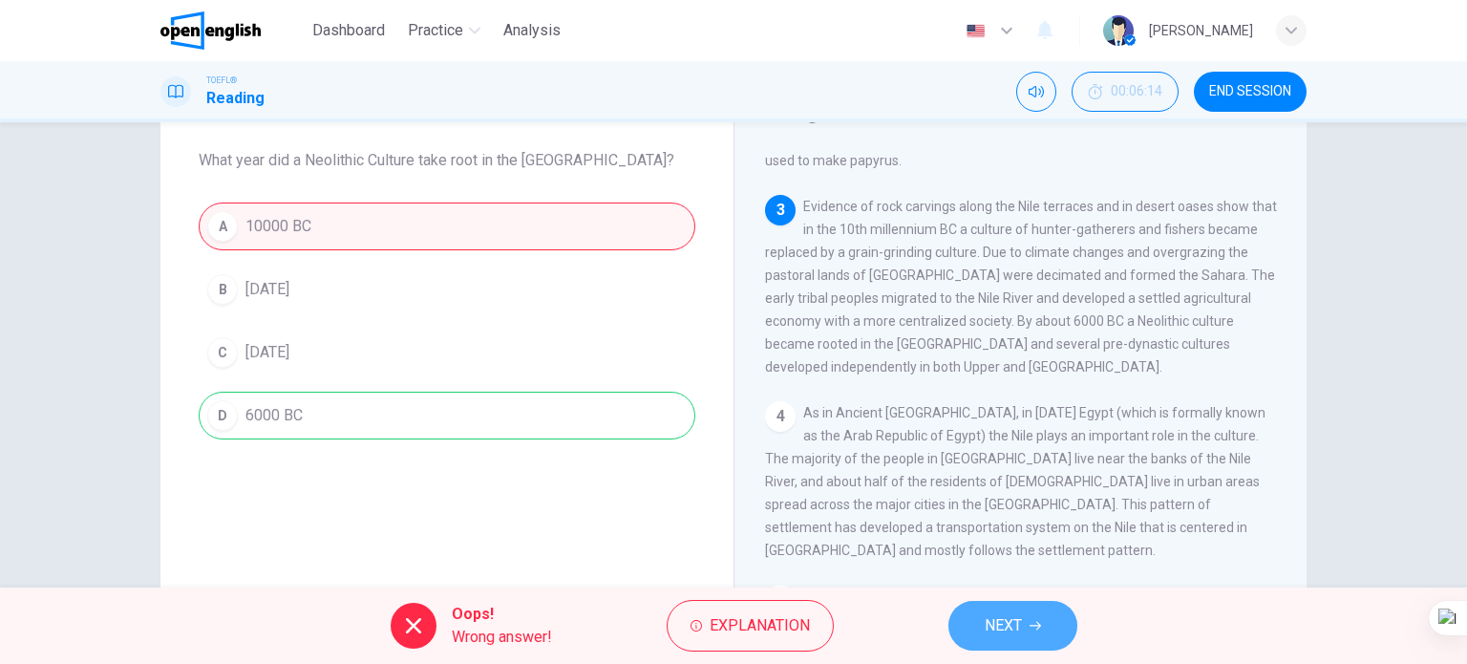
click at [988, 610] on button "NEXT" at bounding box center [1013, 626] width 129 height 50
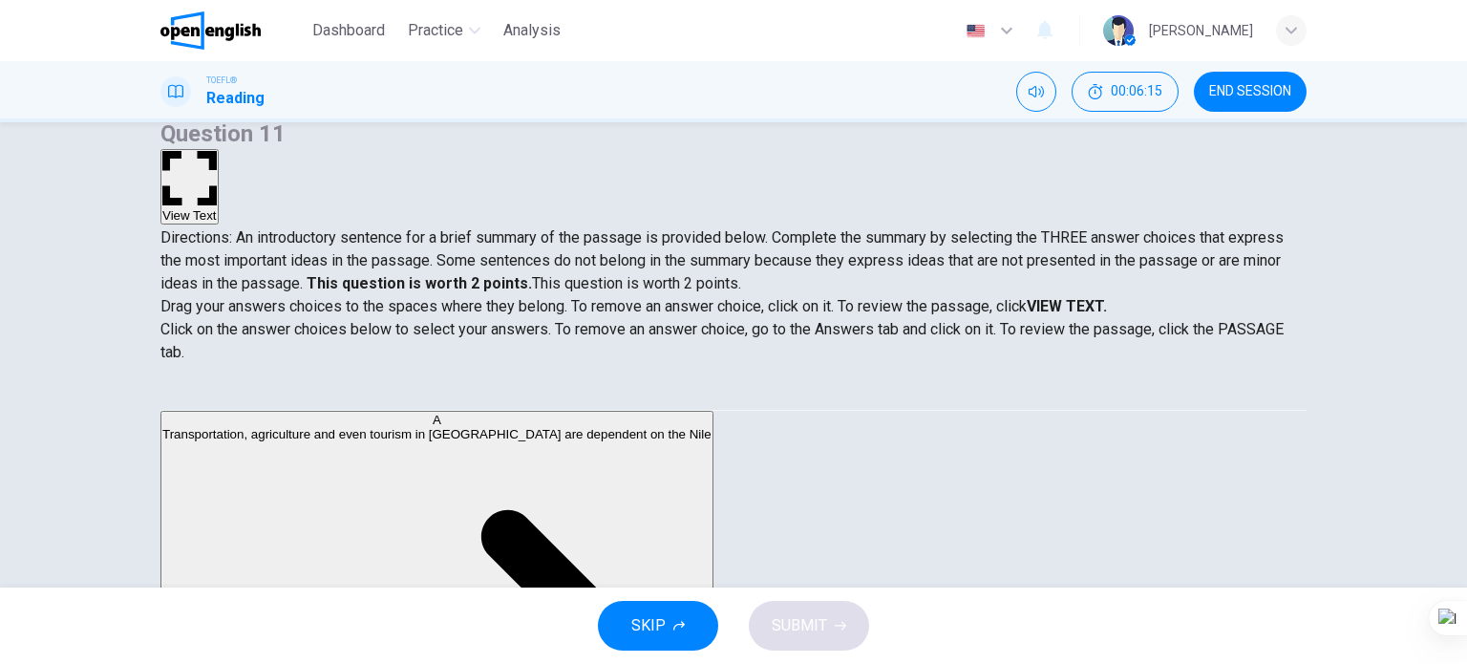
scroll to position [0, 0]
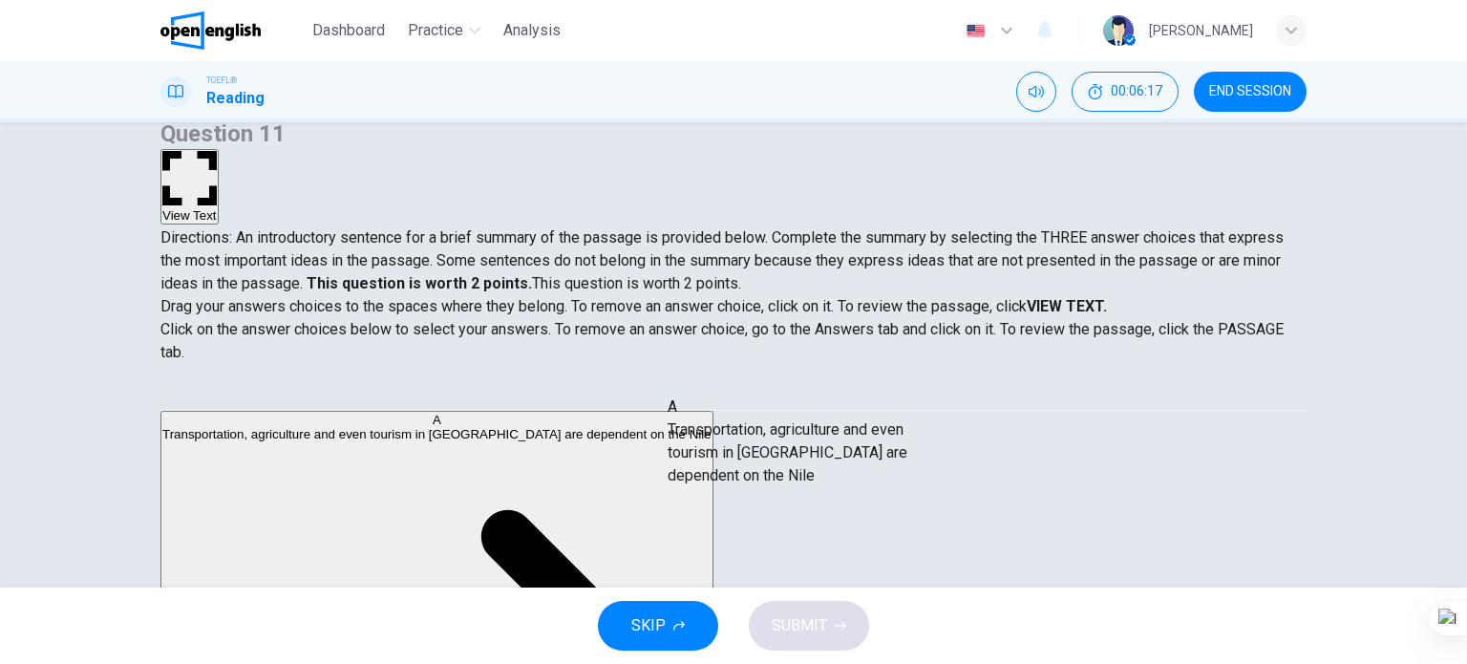
drag, startPoint x: 374, startPoint y: 445, endPoint x: 906, endPoint y: 438, distance: 532.1
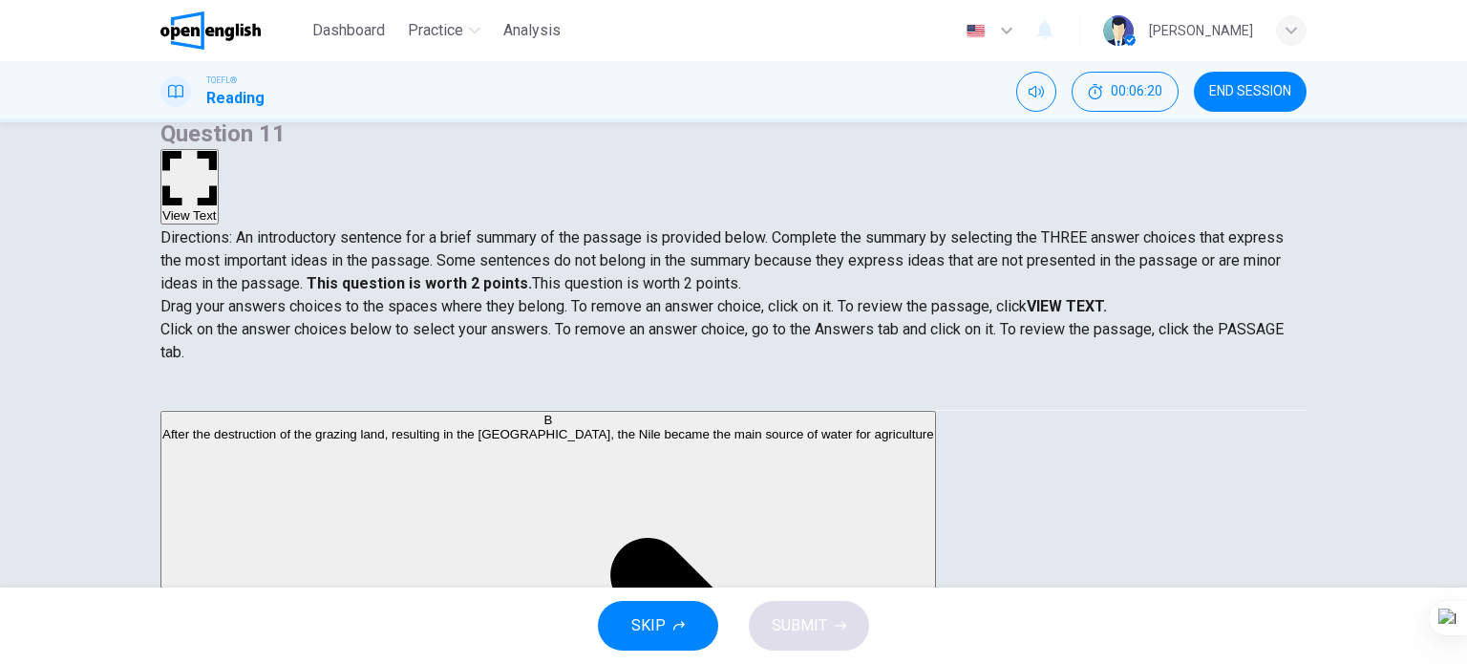
scroll to position [191, 0]
drag, startPoint x: 384, startPoint y: 503, endPoint x: 663, endPoint y: 524, distance: 279.7
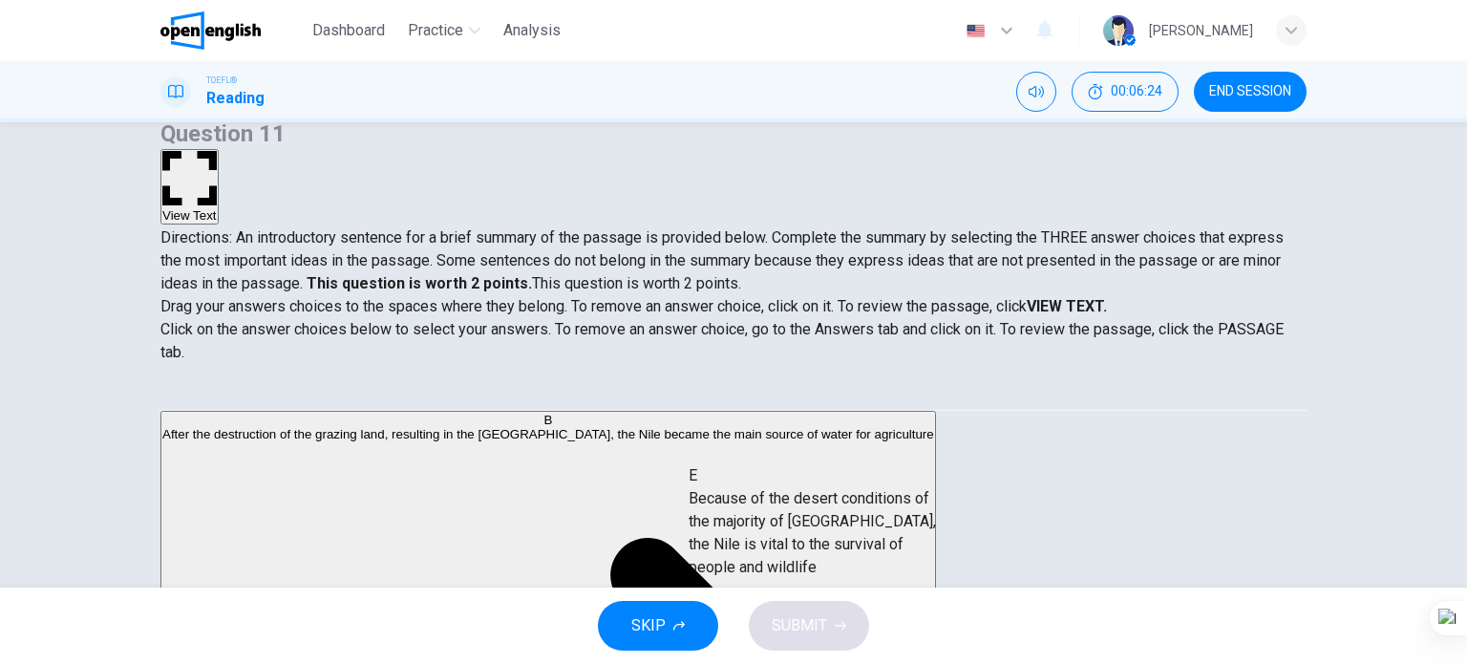
drag, startPoint x: 331, startPoint y: 500, endPoint x: 838, endPoint y: 524, distance: 506.9
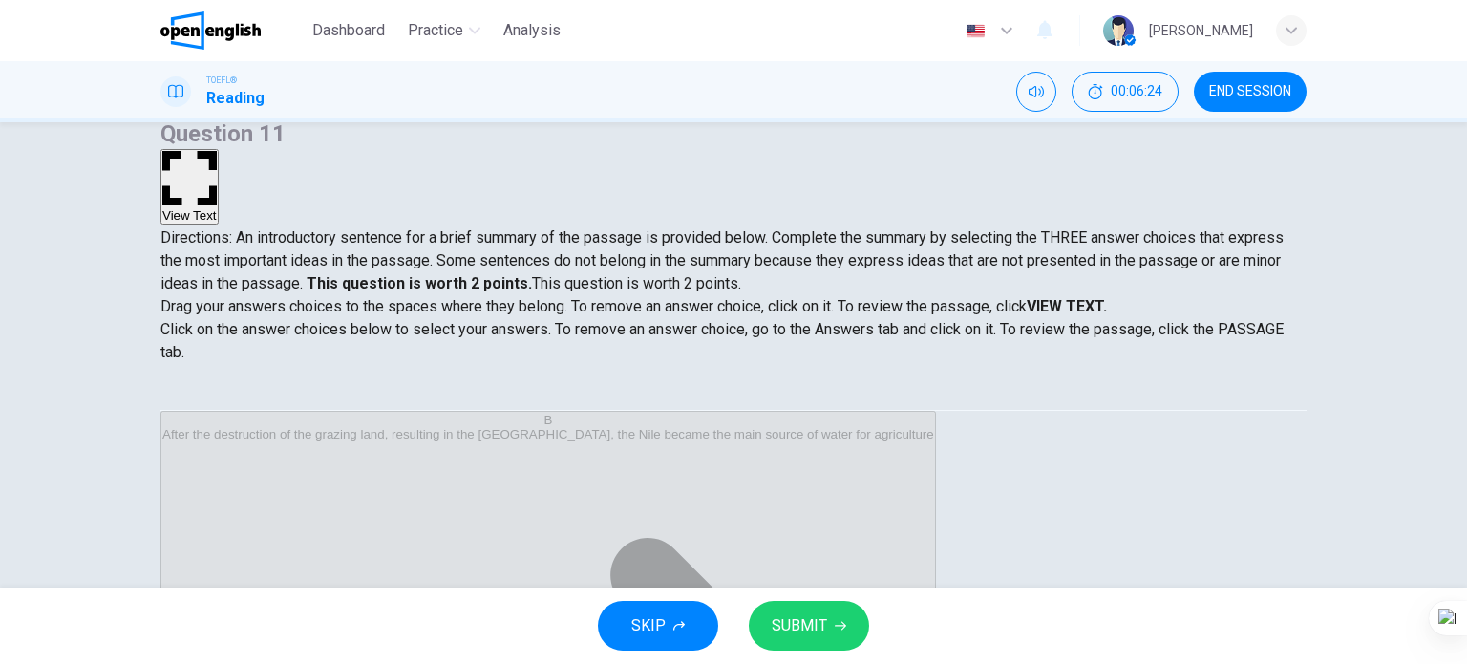
scroll to position [80, 0]
click at [818, 628] on span "SUBMIT" at bounding box center [799, 625] width 55 height 27
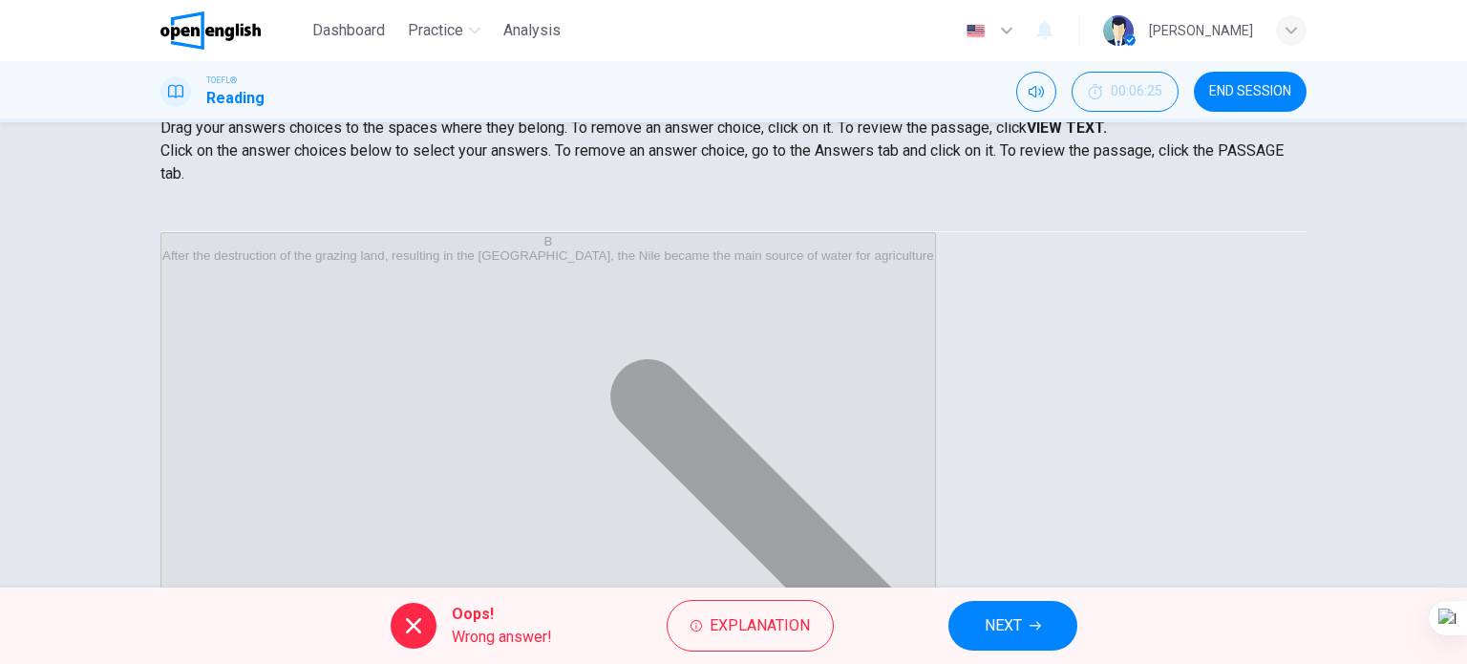
scroll to position [275, 0]
click at [1008, 630] on span "NEXT" at bounding box center [1003, 625] width 37 height 27
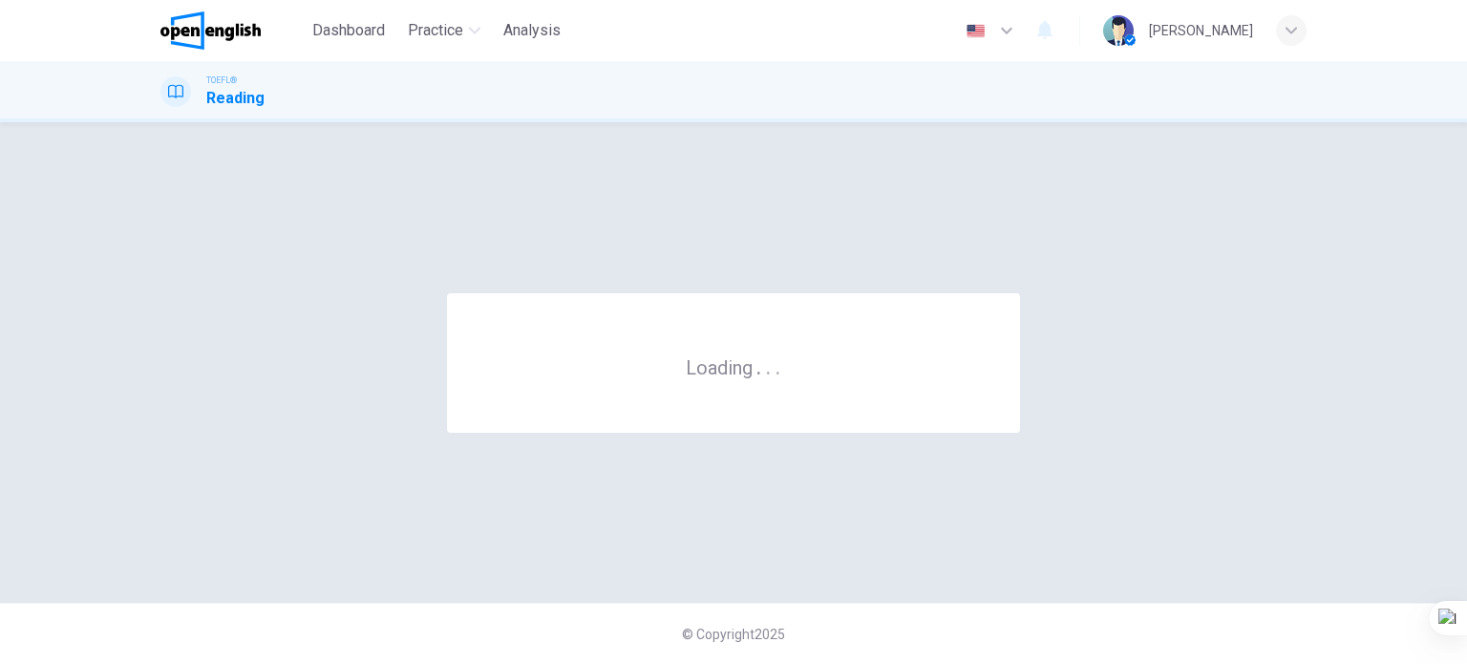
scroll to position [0, 0]
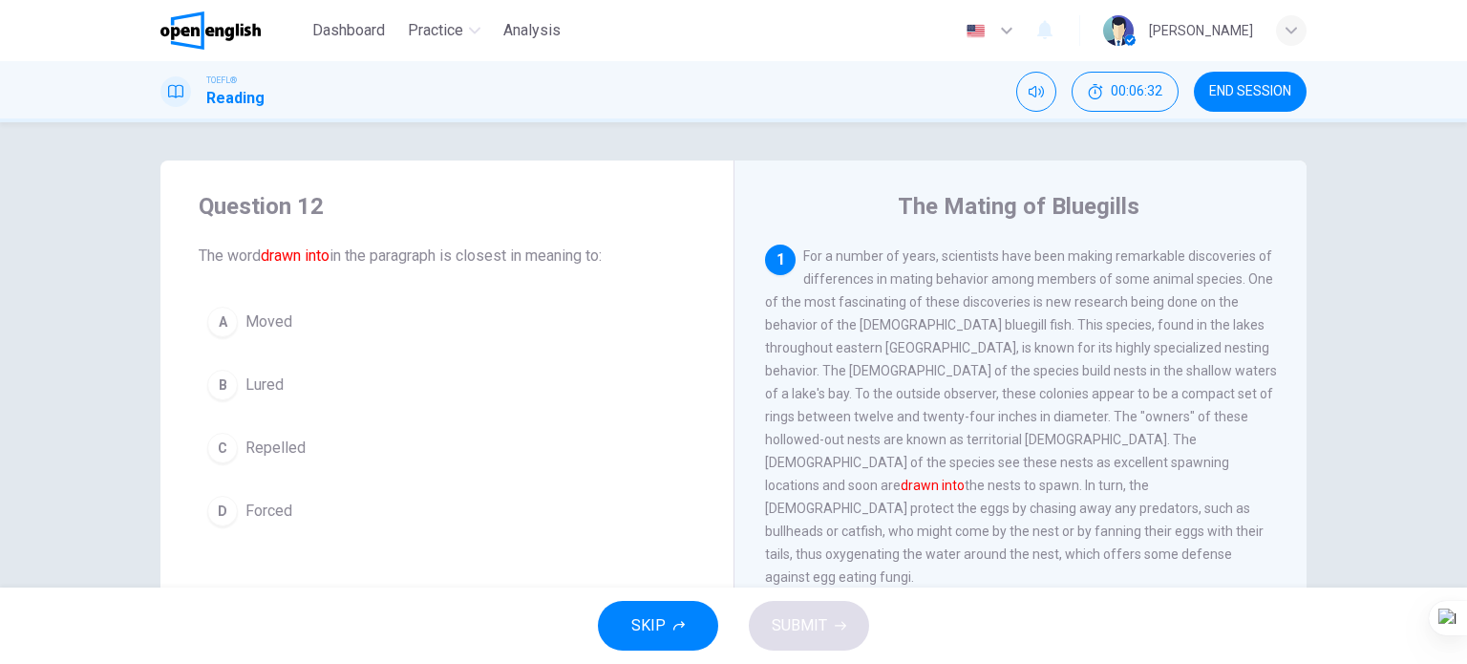
click at [287, 456] on span "Repelled" at bounding box center [276, 448] width 60 height 23
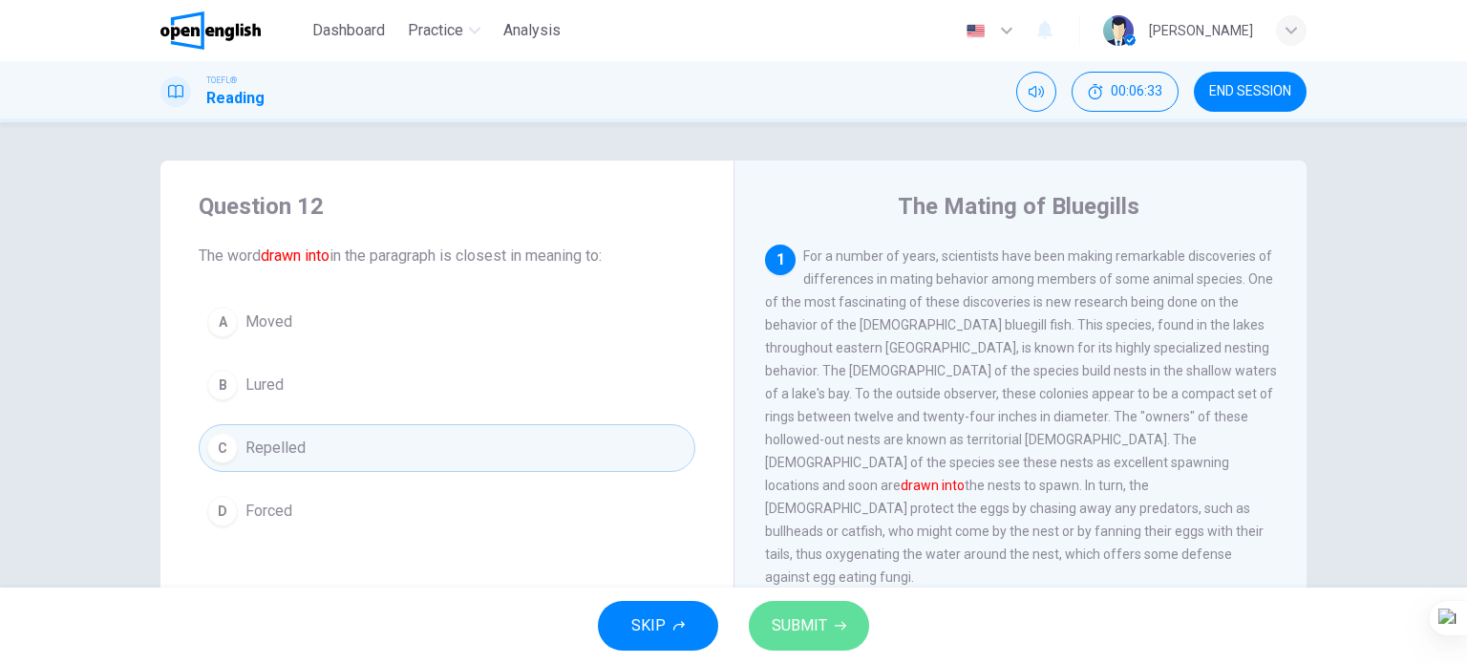
click at [781, 616] on span "SUBMIT" at bounding box center [799, 625] width 55 height 27
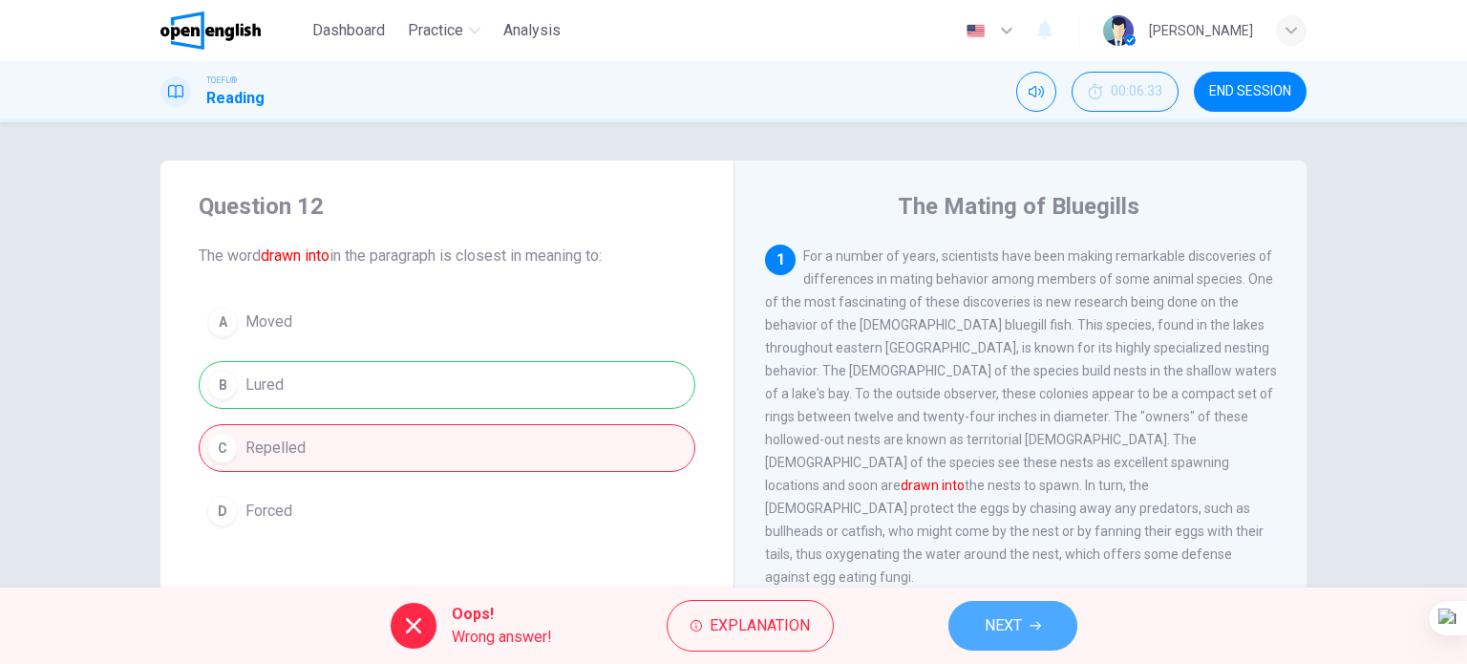
click at [974, 617] on button "NEXT" at bounding box center [1013, 626] width 129 height 50
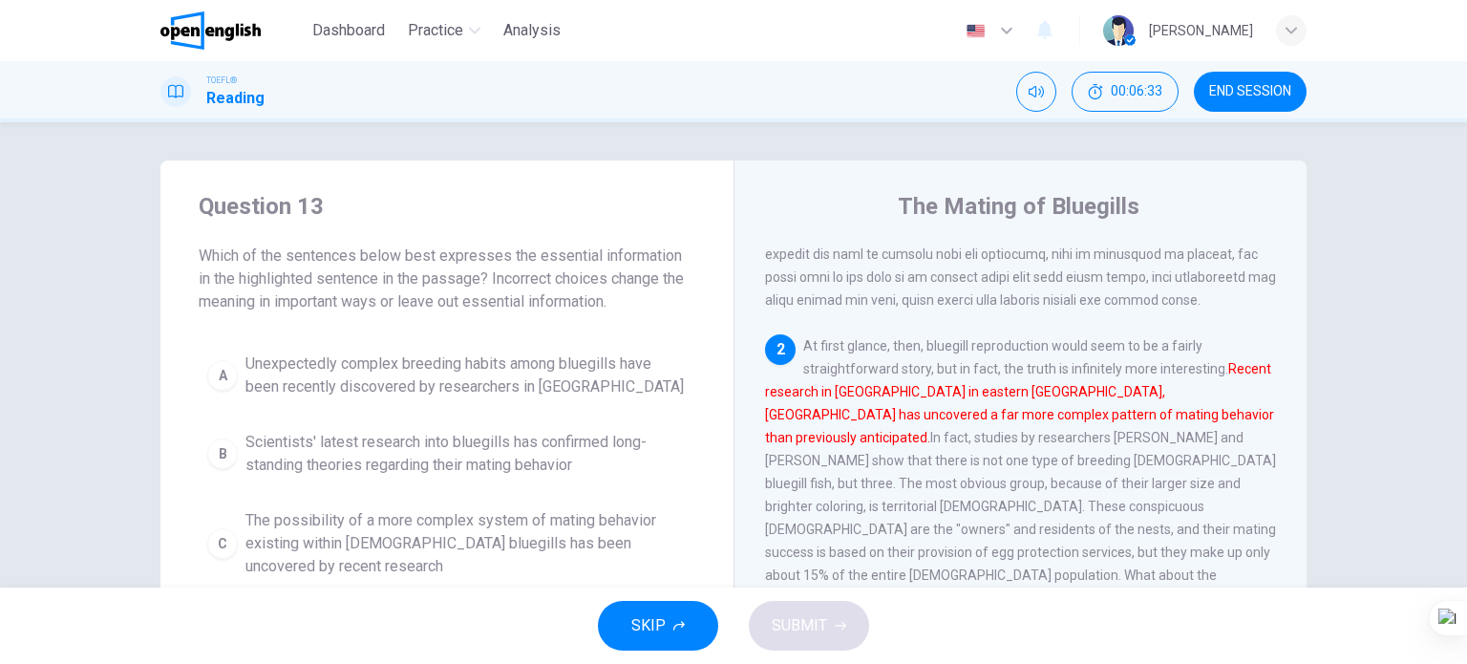
scroll to position [233, 0]
click at [1280, 91] on span "END SESSION" at bounding box center [1250, 91] width 82 height 15
